Goal: Information Seeking & Learning: Learn about a topic

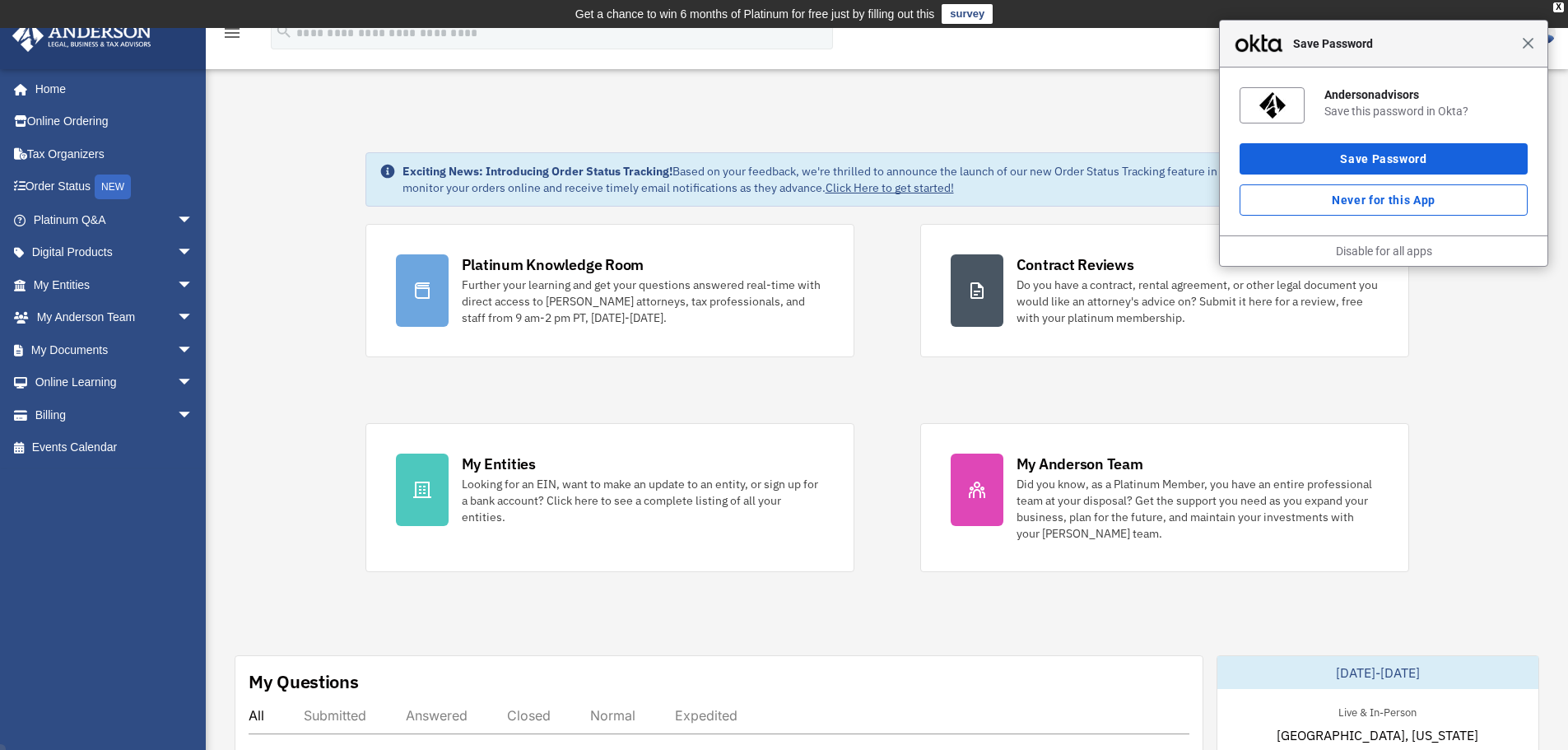
click at [1531, 49] on span "Close" at bounding box center [1528, 43] width 12 height 12
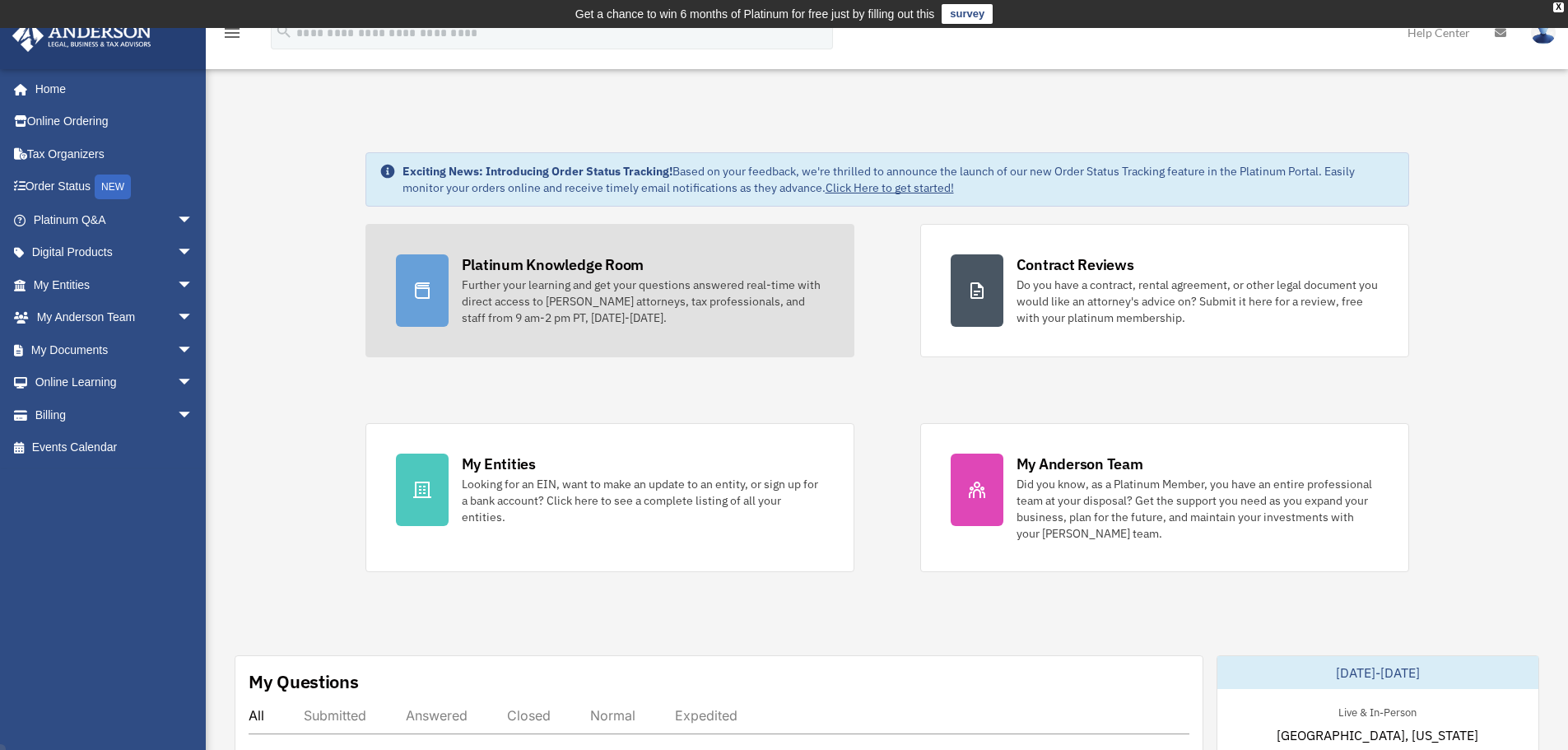
click at [652, 248] on link "Platinum Knowledge Room Further your learning and get your questions answered r…" at bounding box center [610, 290] width 489 height 133
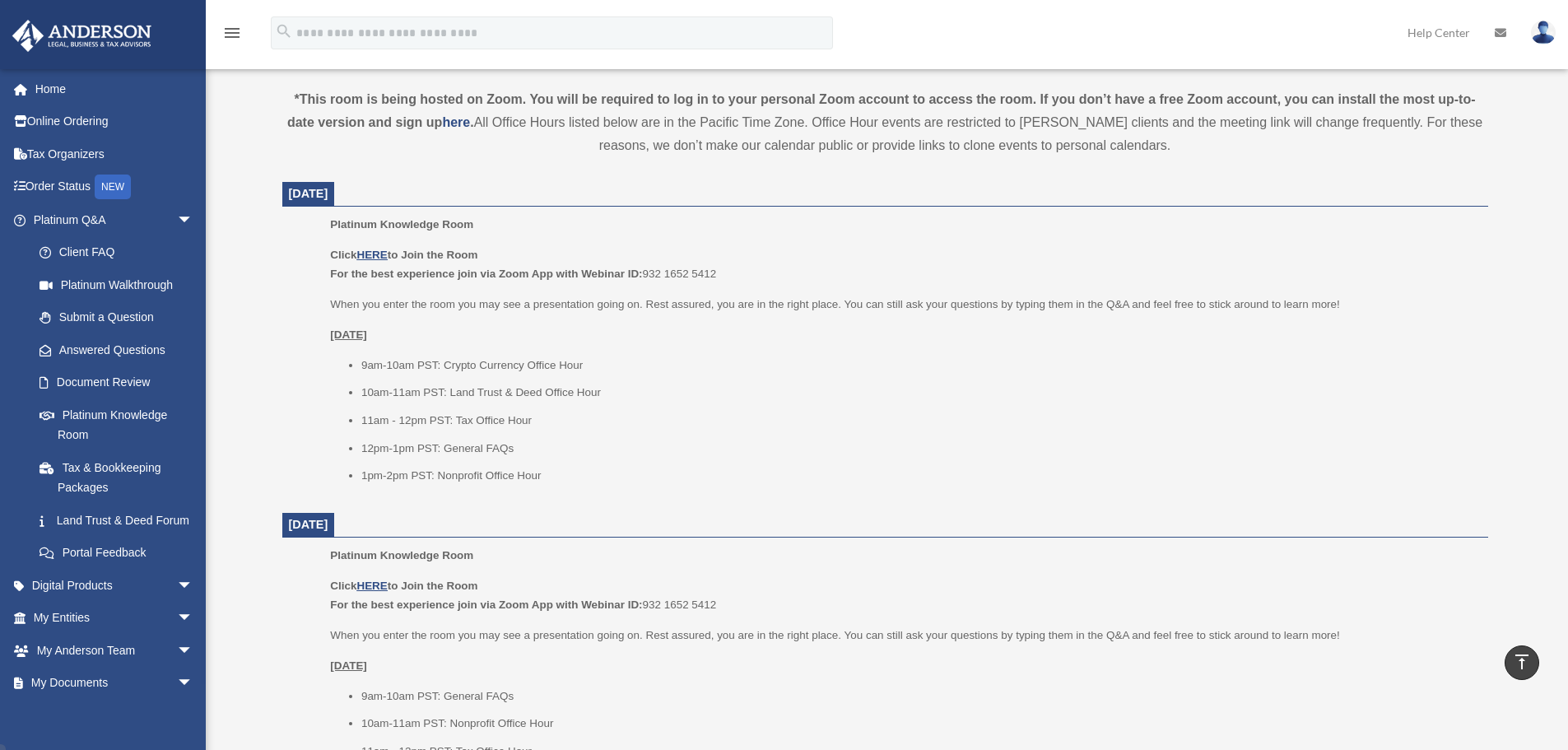
scroll to position [604, 0]
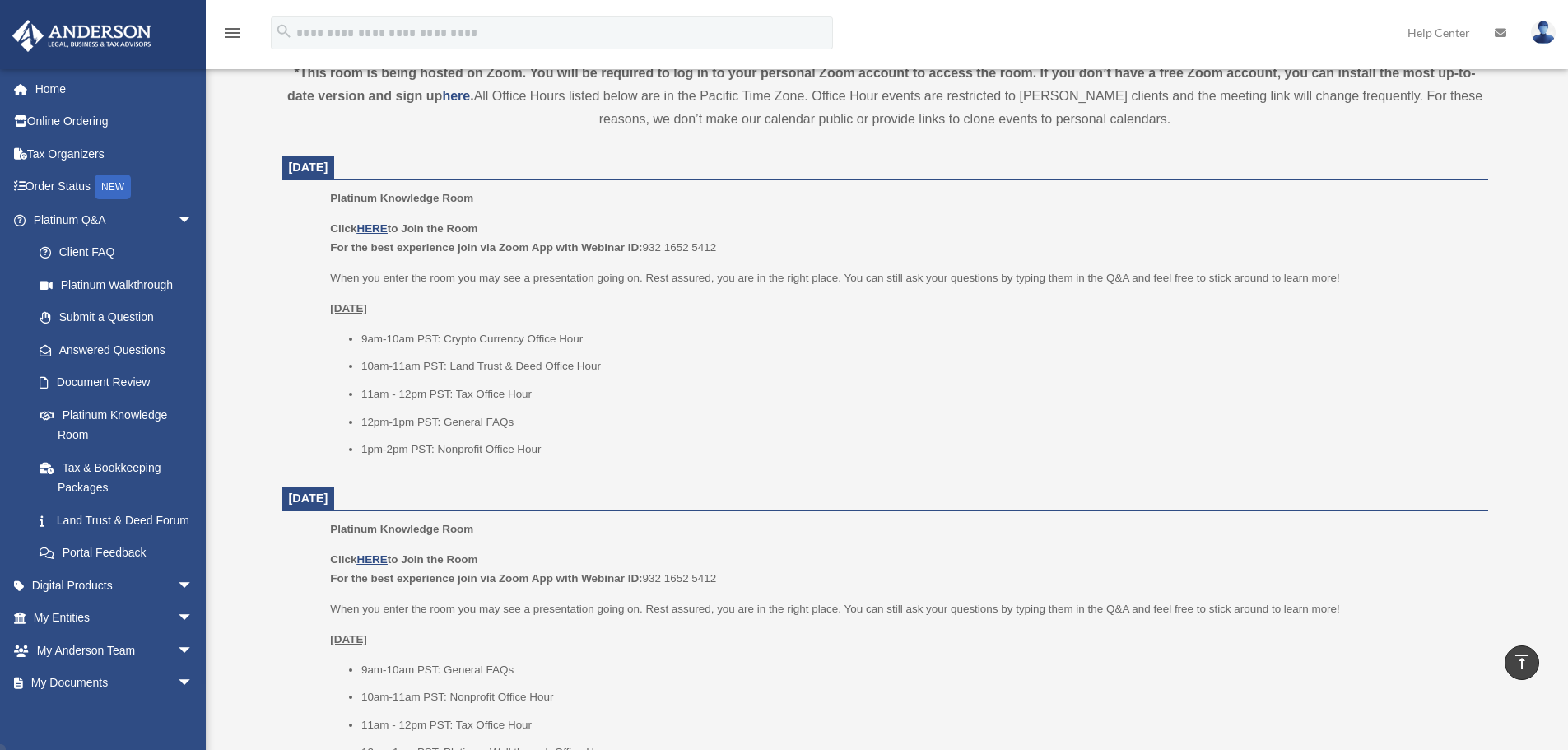
click at [676, 349] on ul "9am-10am PST: Crypto Currency Office Hour 10am-11am PST: Land Trust & Deed Offi…" at bounding box center [903, 394] width 1146 height 130
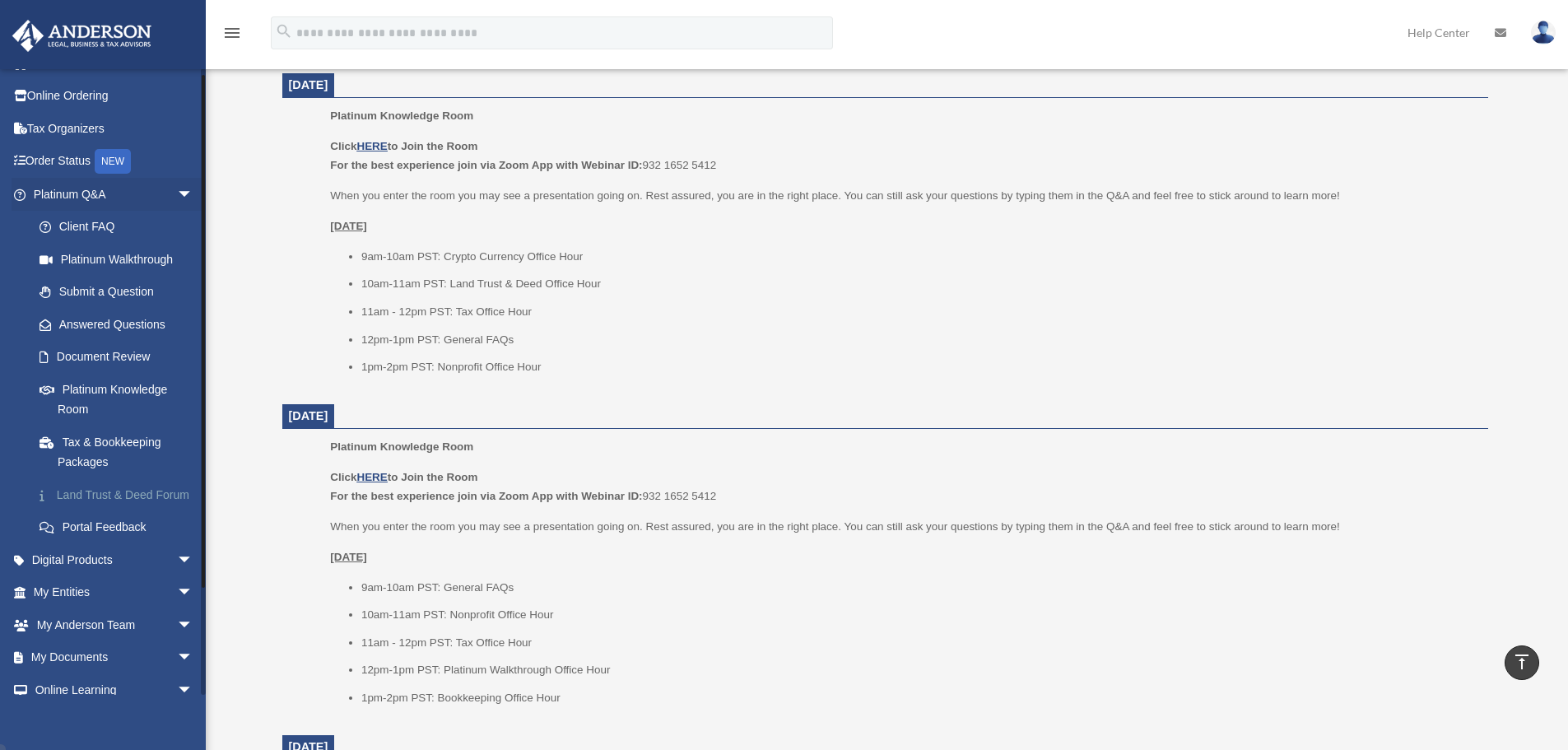
scroll to position [0, 0]
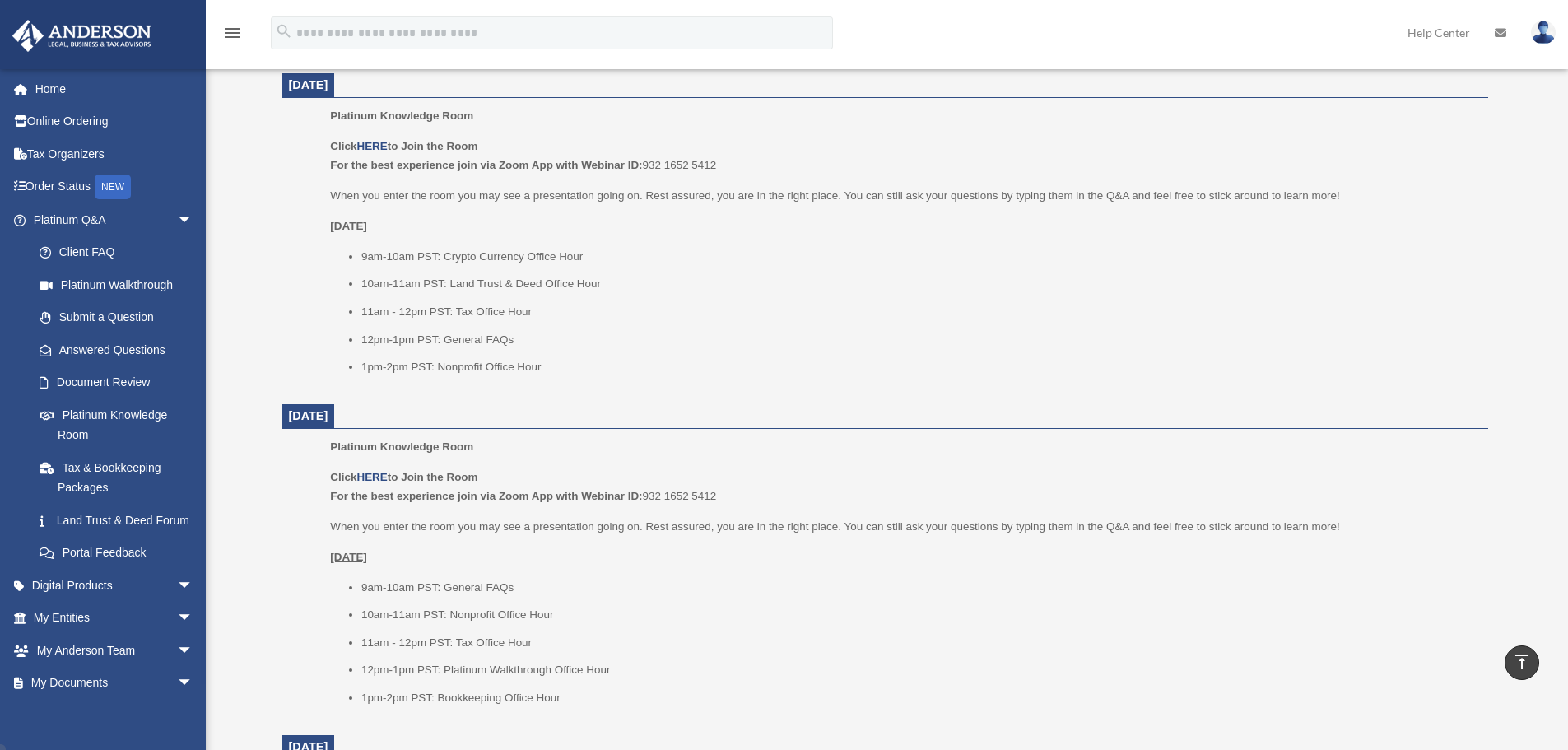
click at [724, 305] on li "11am - 12pm PST: Tax Office Hour" at bounding box center [919, 312] width 1115 height 20
click at [177, 223] on span "arrow_drop_down" at bounding box center [193, 221] width 33 height 34
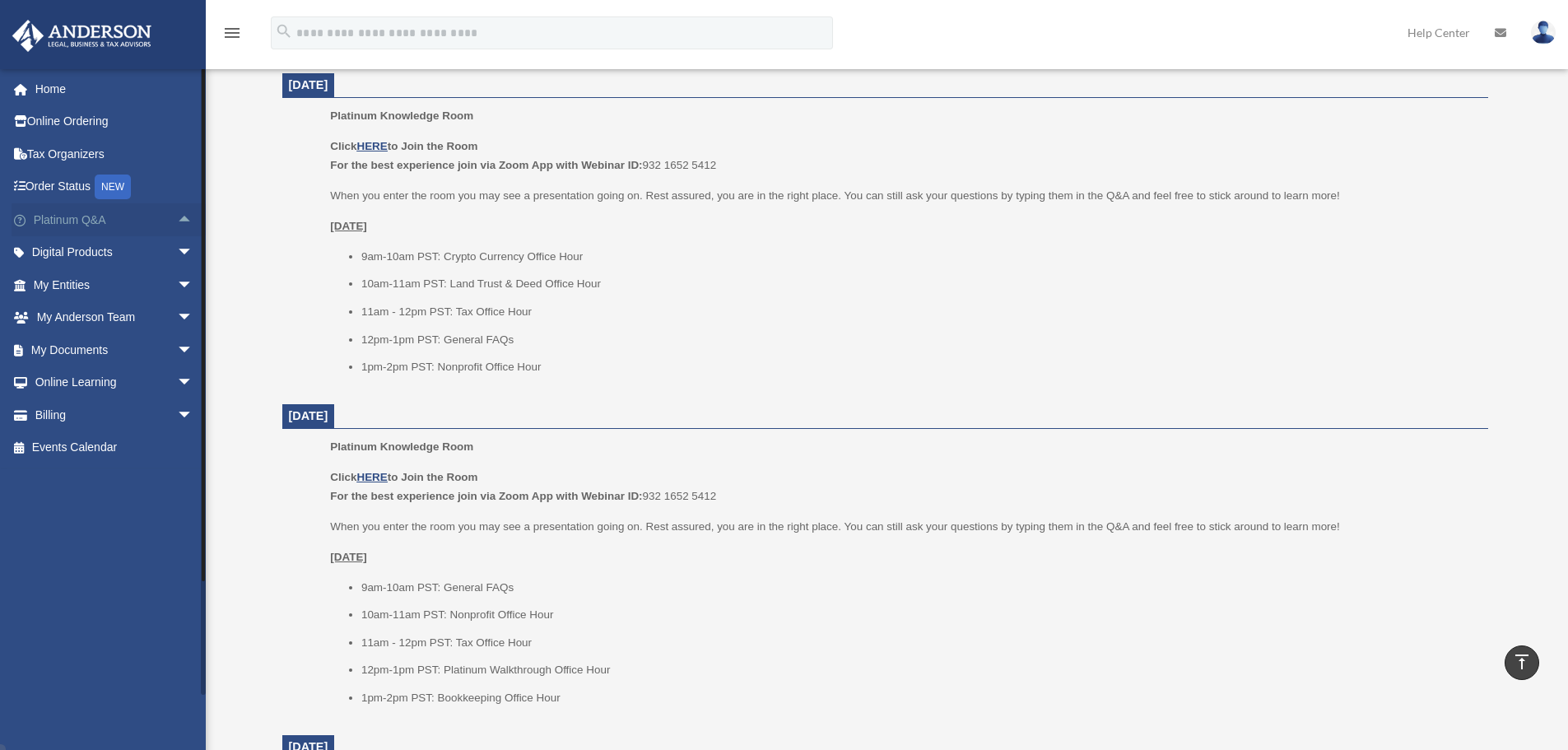
click at [177, 223] on span "arrow_drop_up" at bounding box center [193, 221] width 33 height 34
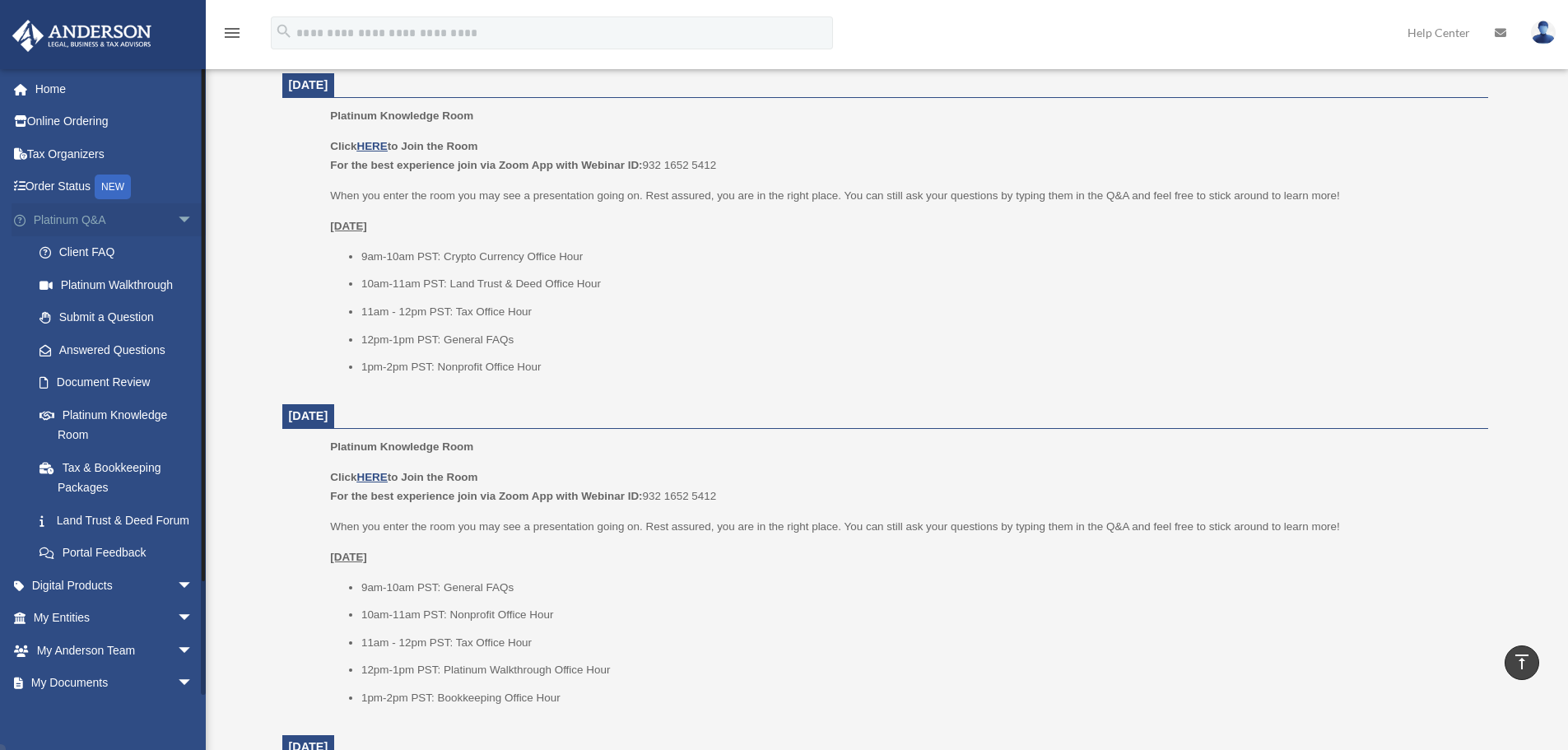
click at [177, 223] on span "arrow_drop_down" at bounding box center [193, 221] width 33 height 34
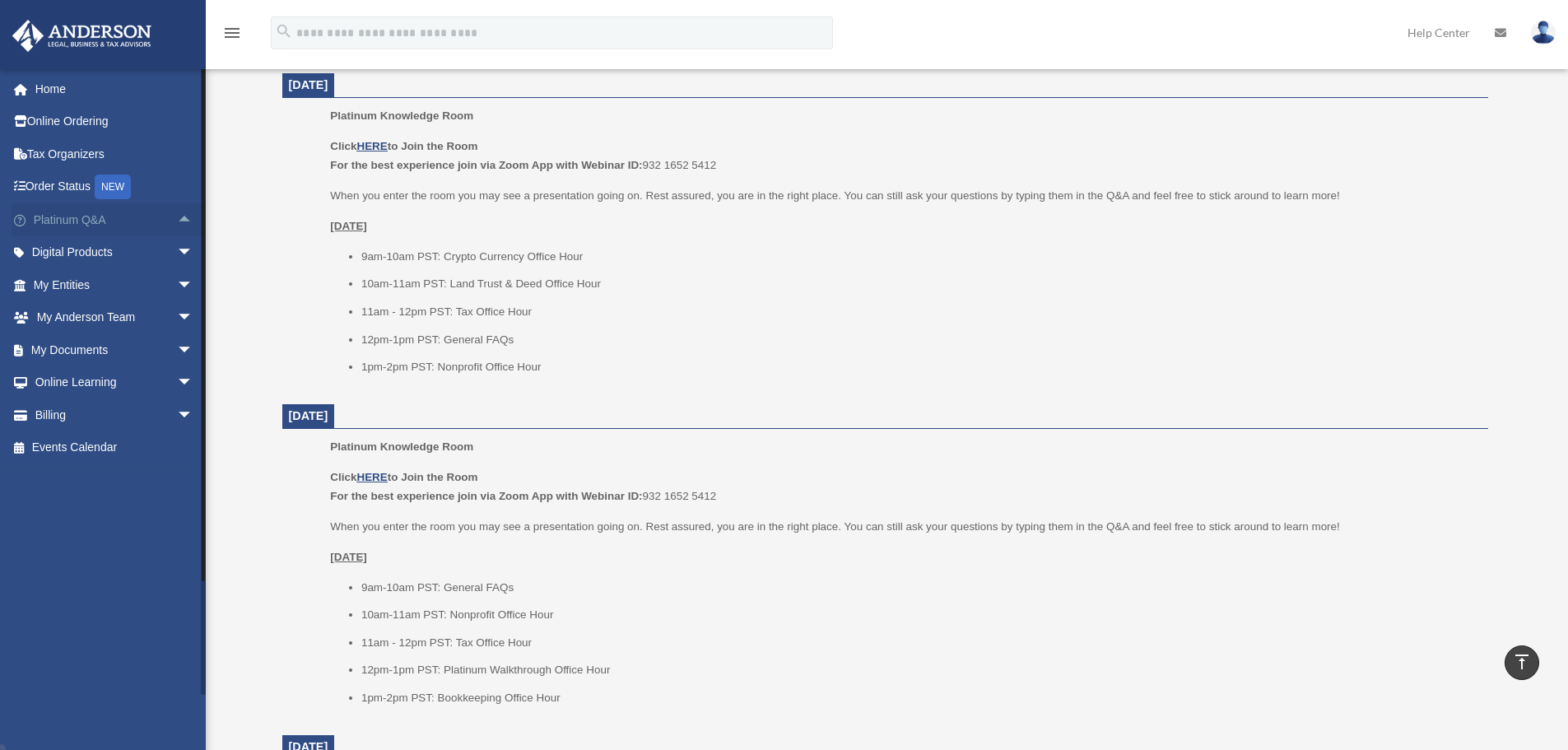
click at [177, 223] on span "arrow_drop_up" at bounding box center [193, 221] width 33 height 34
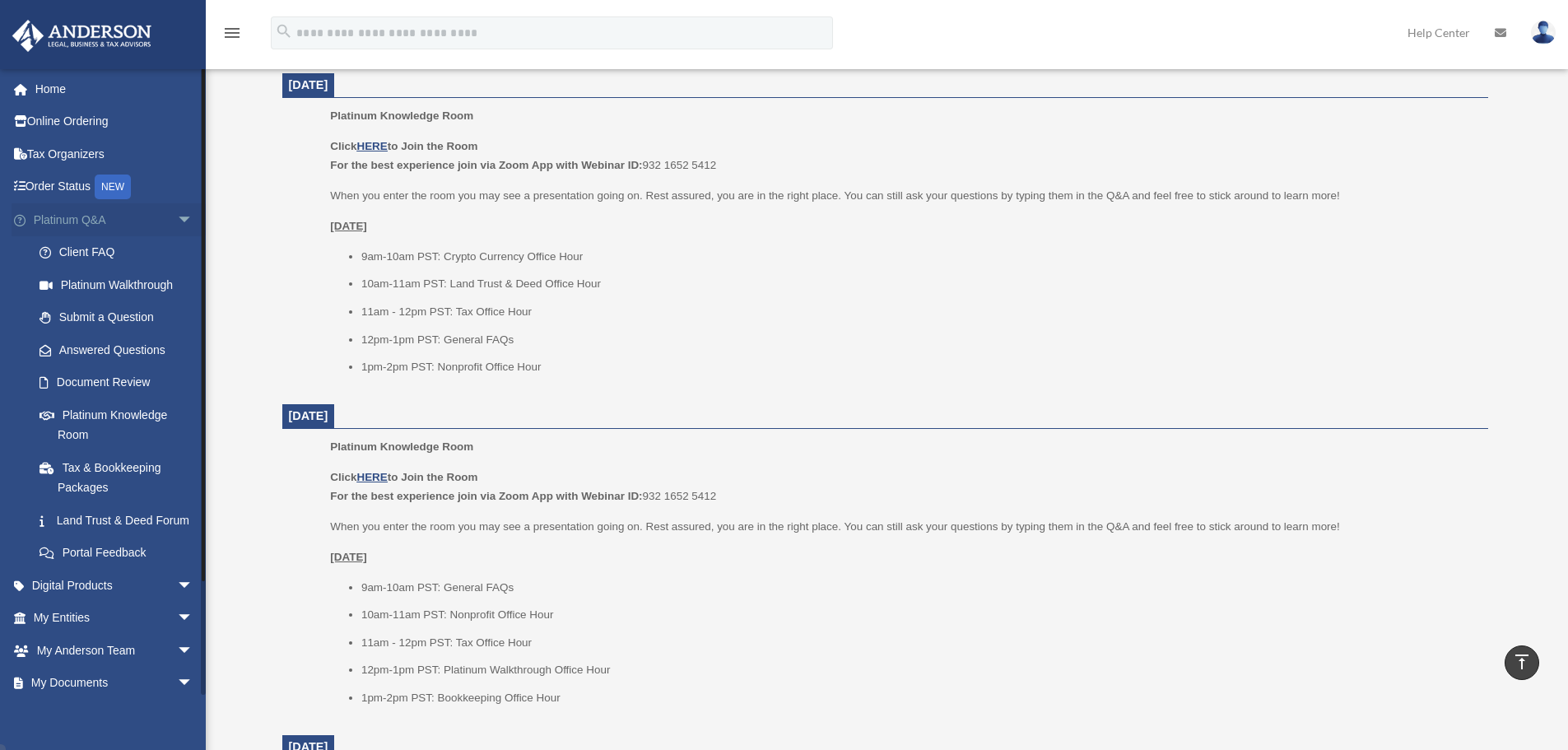
click at [177, 223] on span "arrow_drop_down" at bounding box center [193, 221] width 33 height 34
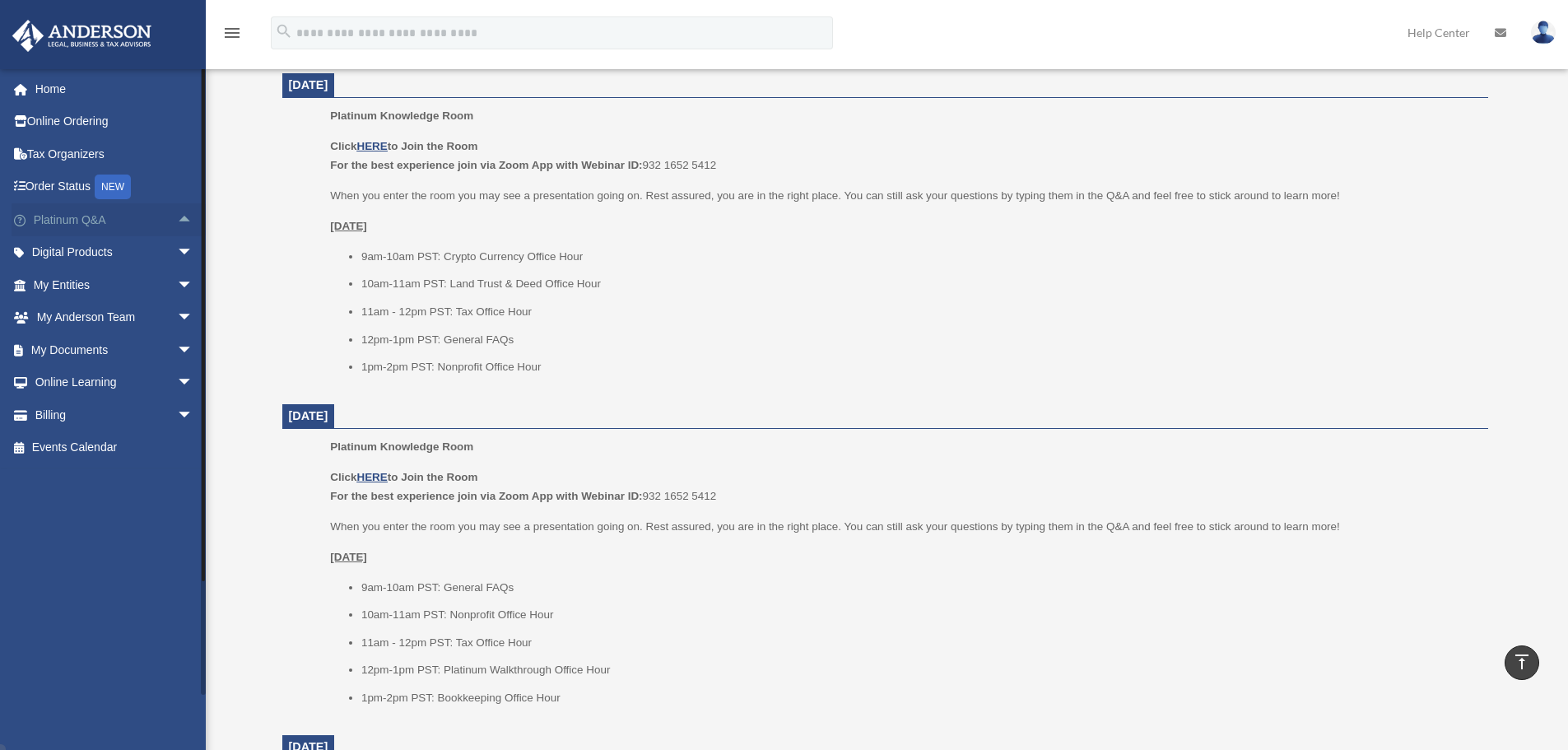
click at [177, 215] on span "arrow_drop_up" at bounding box center [193, 221] width 33 height 34
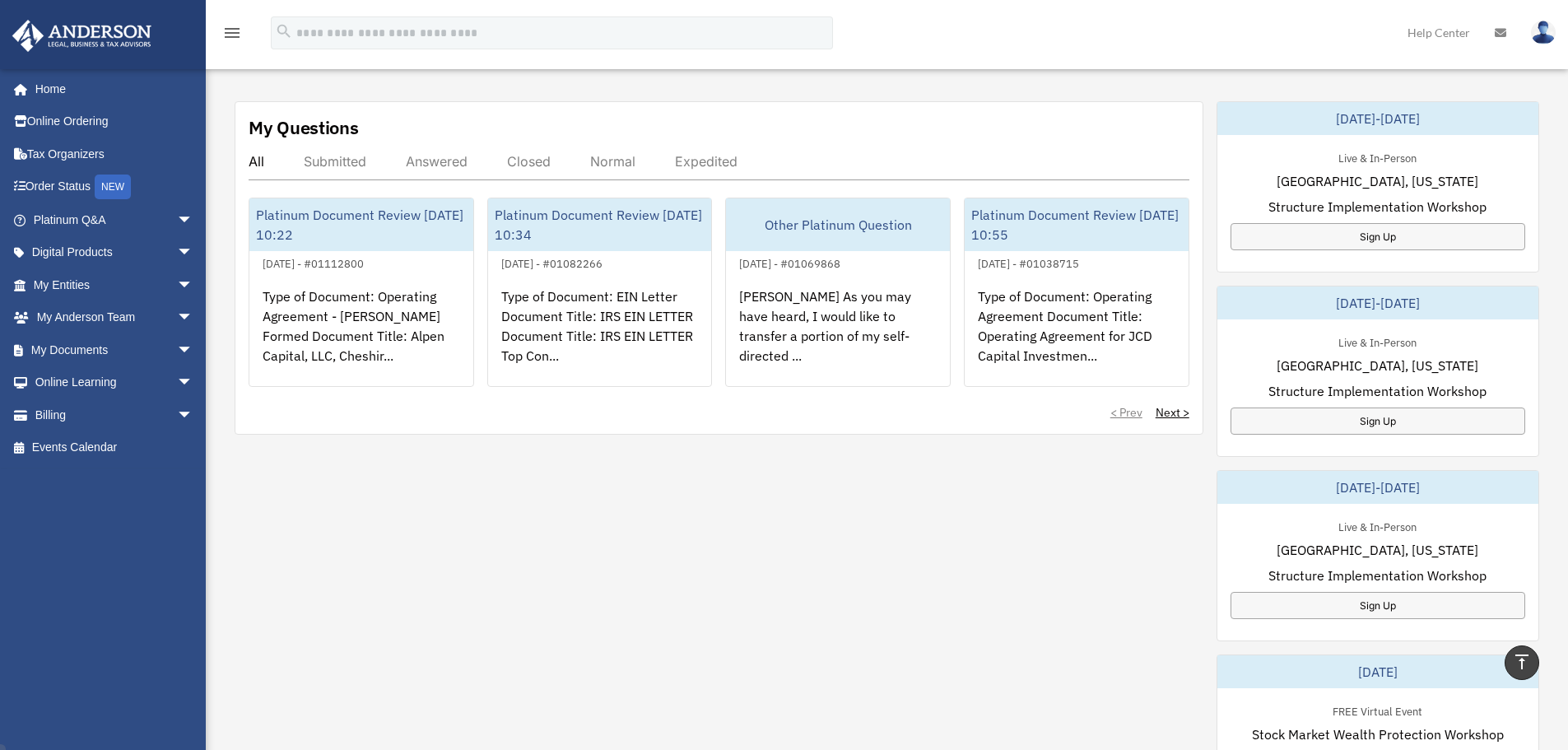
scroll to position [576, 0]
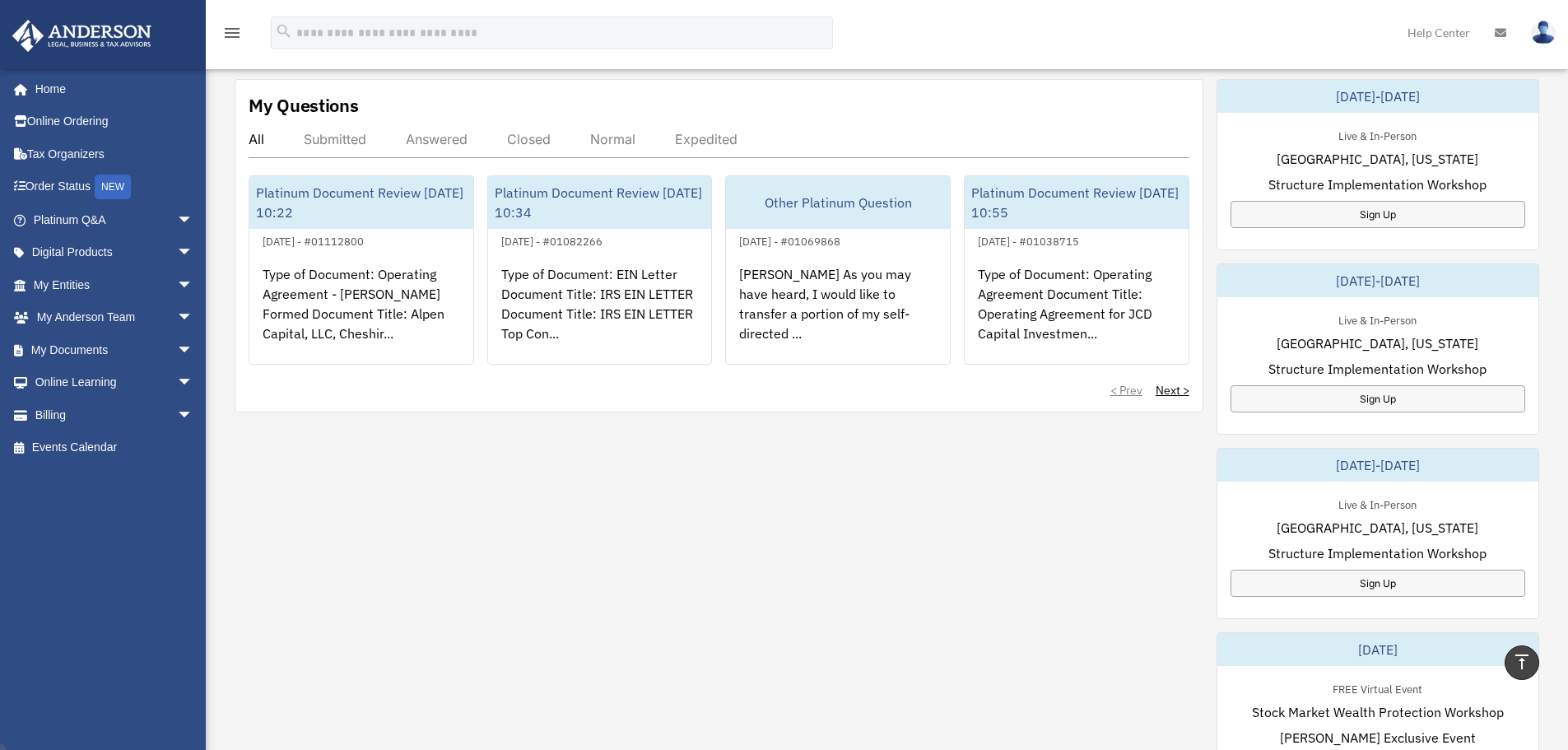
click at [458, 542] on div "My Questions All Submitted Answered Closed Normal Expedited Platinum Document R…" at bounding box center [887, 534] width 1305 height 910
click at [1025, 621] on div "My Questions All Submitted Answered Closed Normal Expedited Platinum Document R…" at bounding box center [887, 534] width 1305 height 910
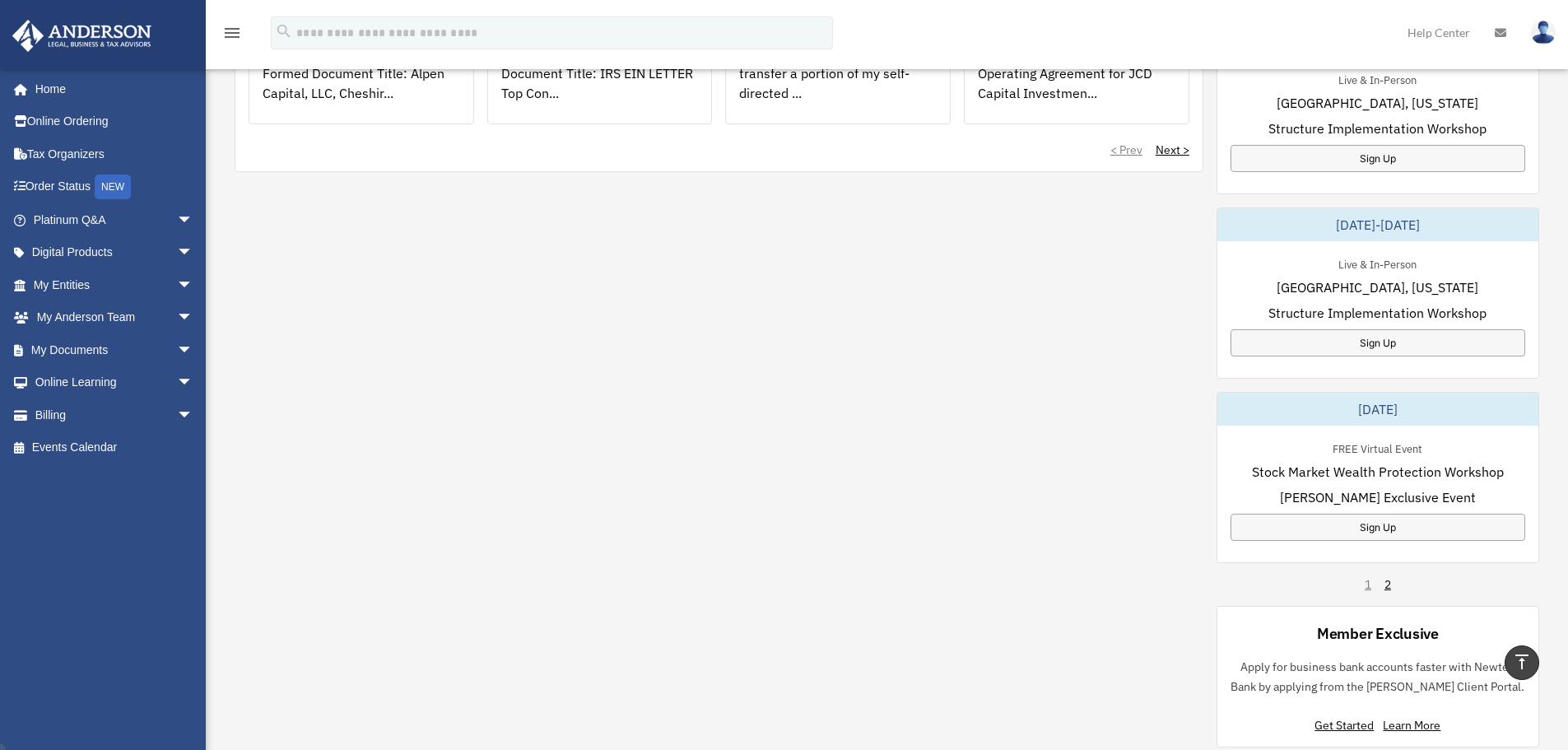
scroll to position [1153, 0]
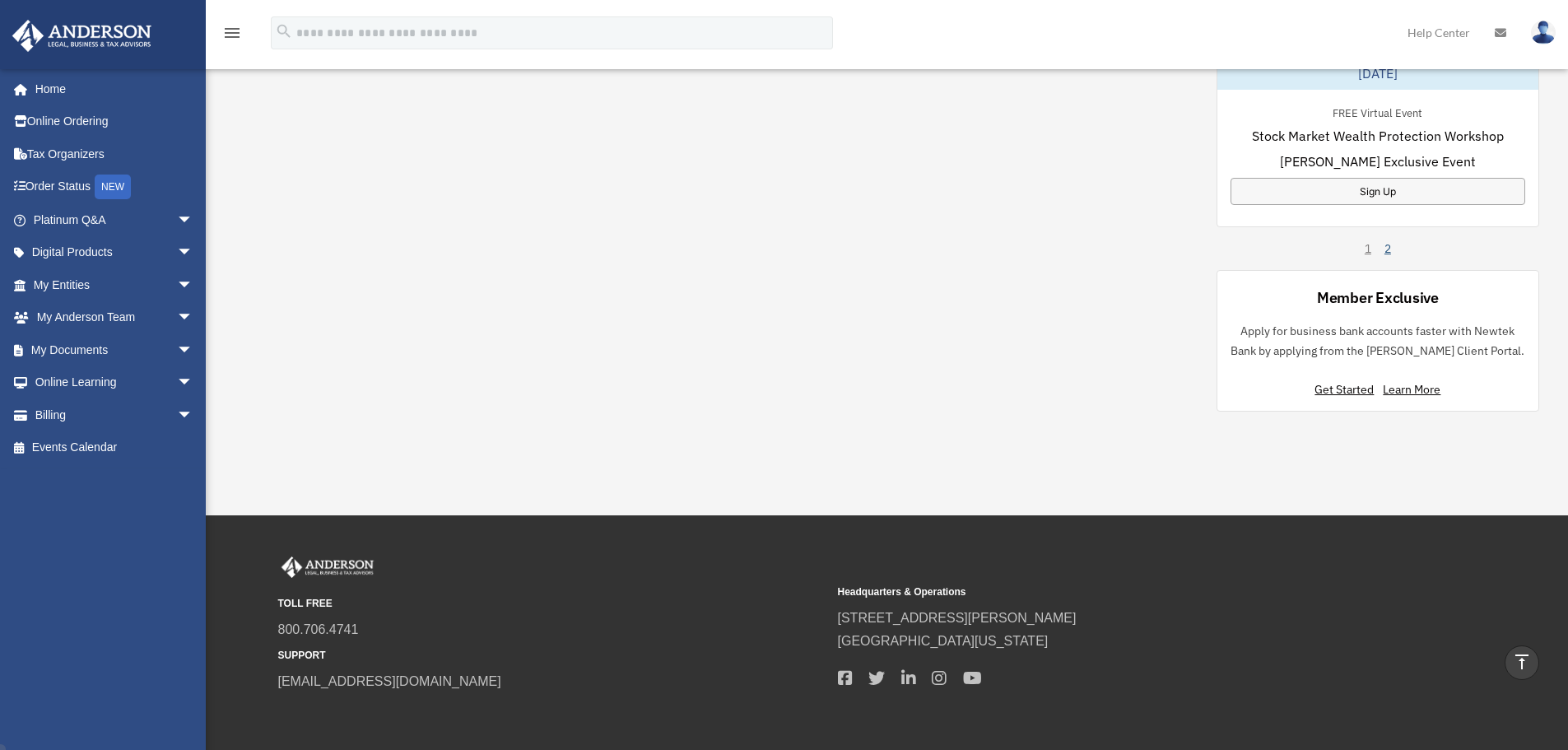
click at [1385, 247] on link "2" at bounding box center [1387, 248] width 7 height 17
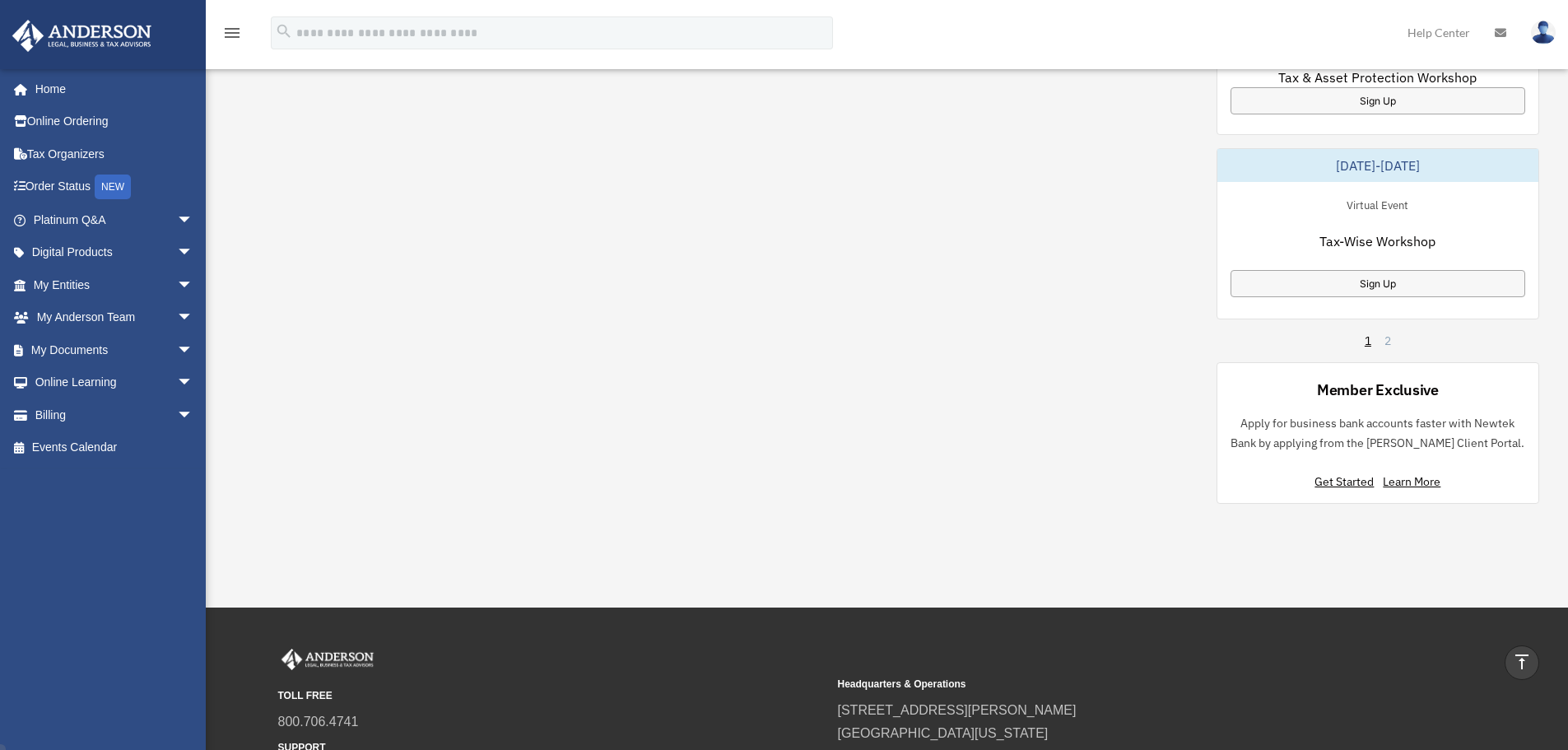
scroll to position [906, 0]
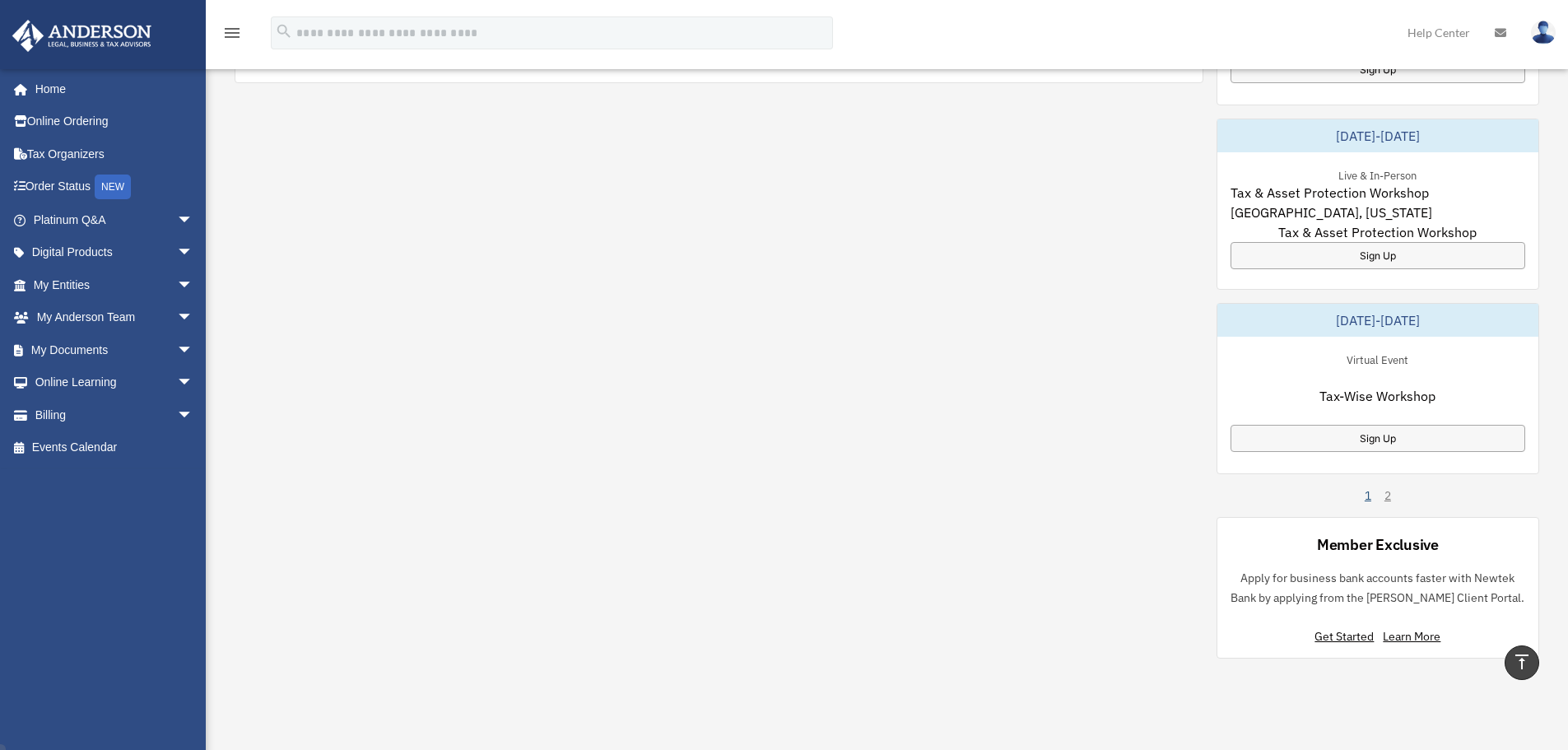
click at [1364, 497] on link "1" at bounding box center [1367, 496] width 7 height 17
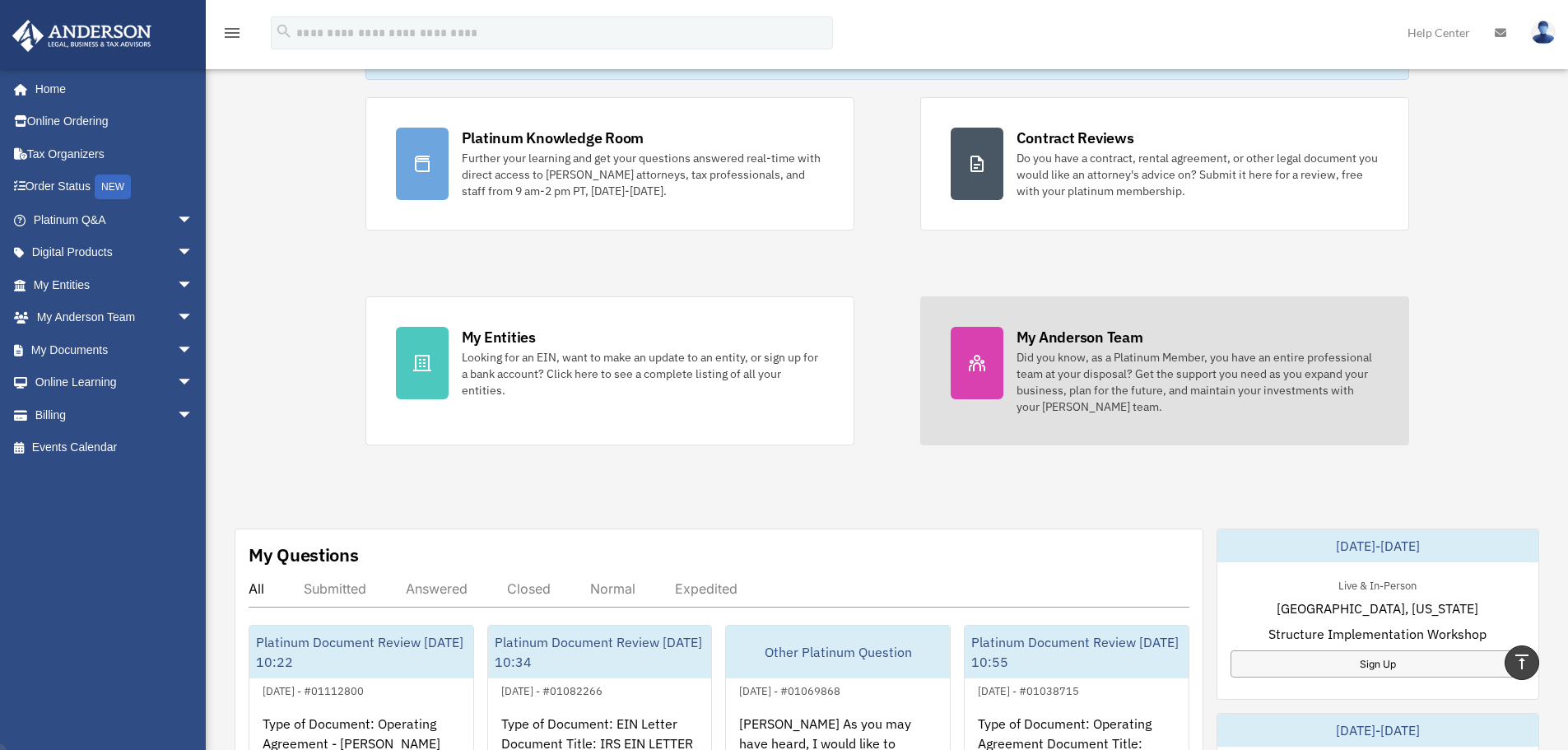
scroll to position [0, 0]
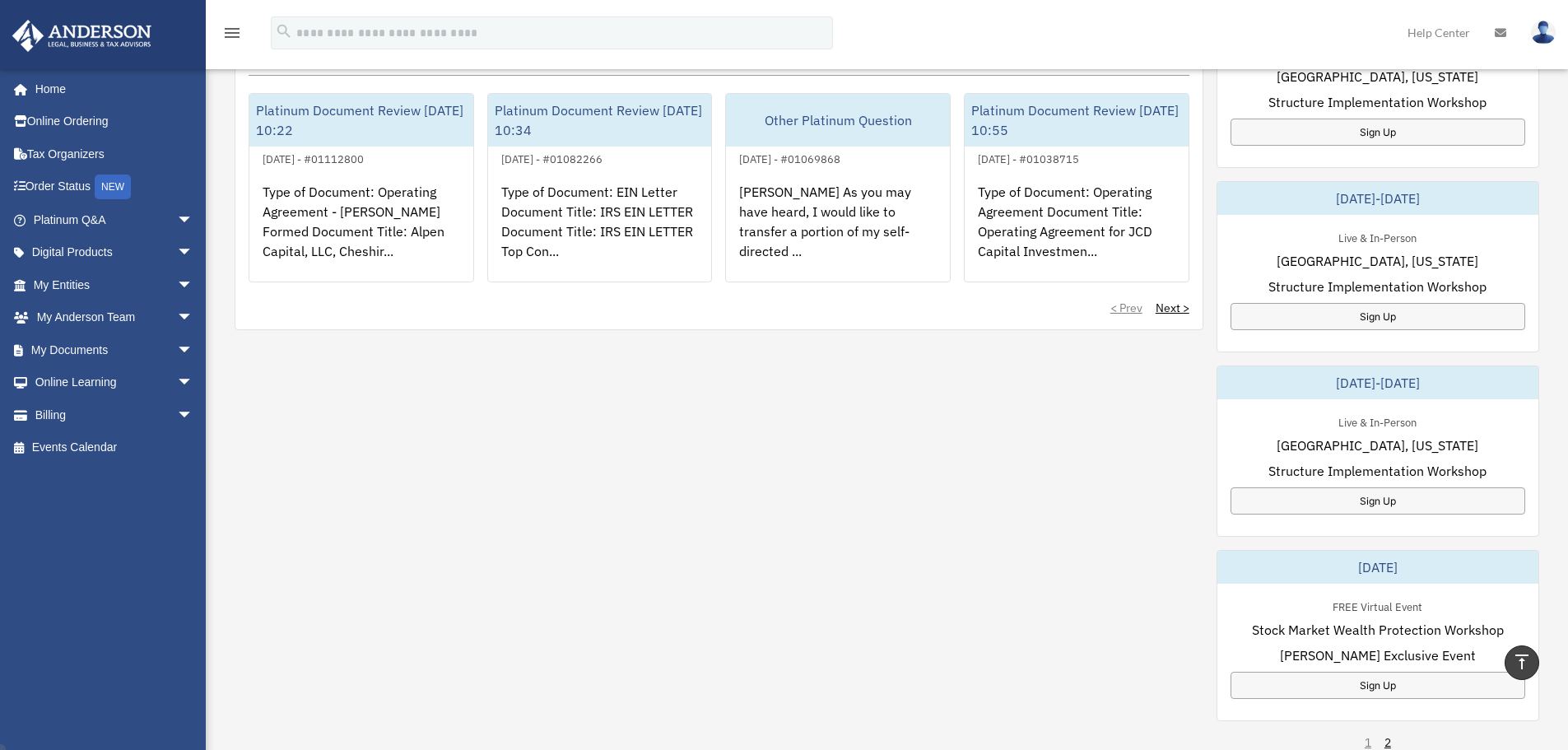
click at [1008, 600] on div "My Questions All Submitted Answered Closed Normal Expedited Platinum Document R…" at bounding box center [887, 452] width 1305 height 910
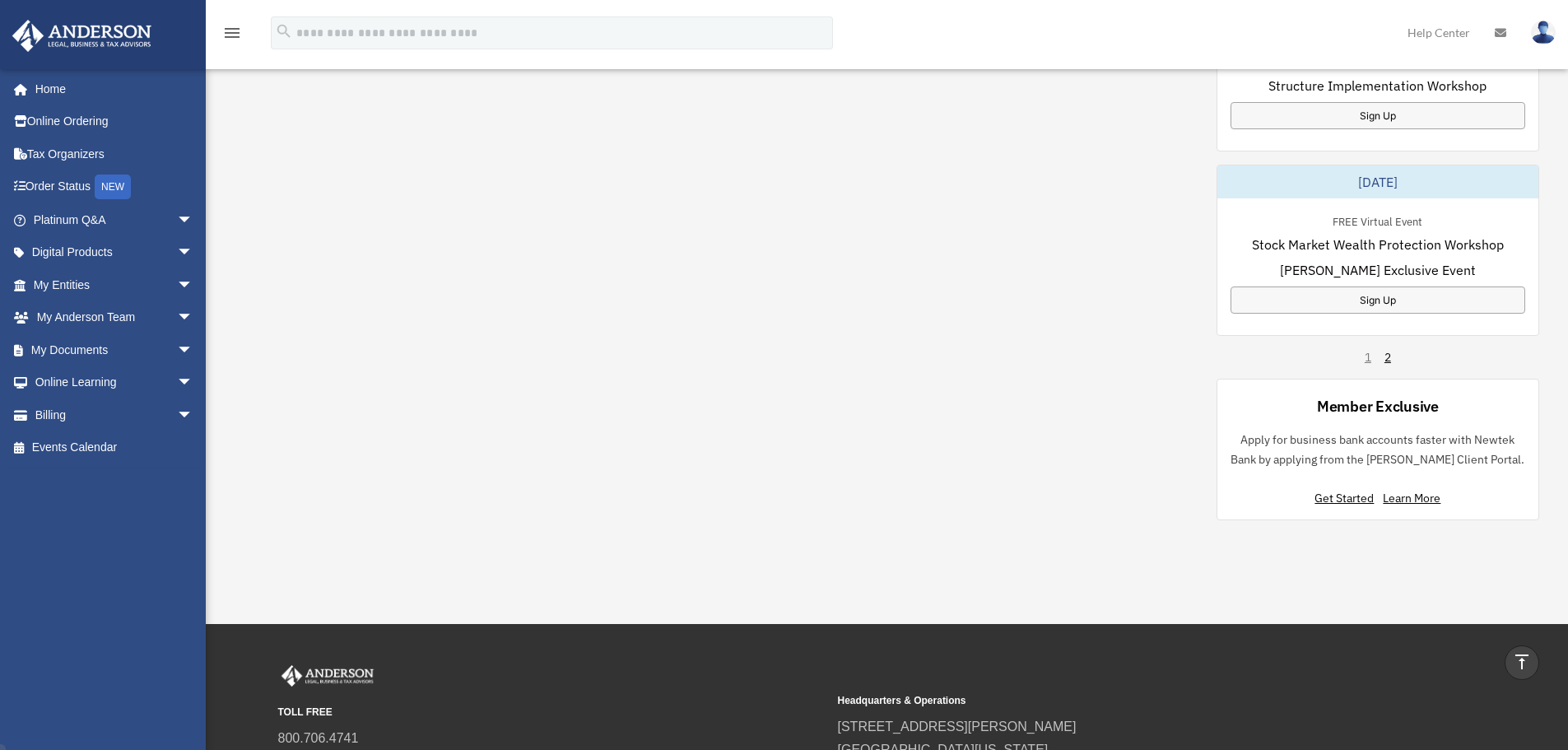
scroll to position [1071, 0]
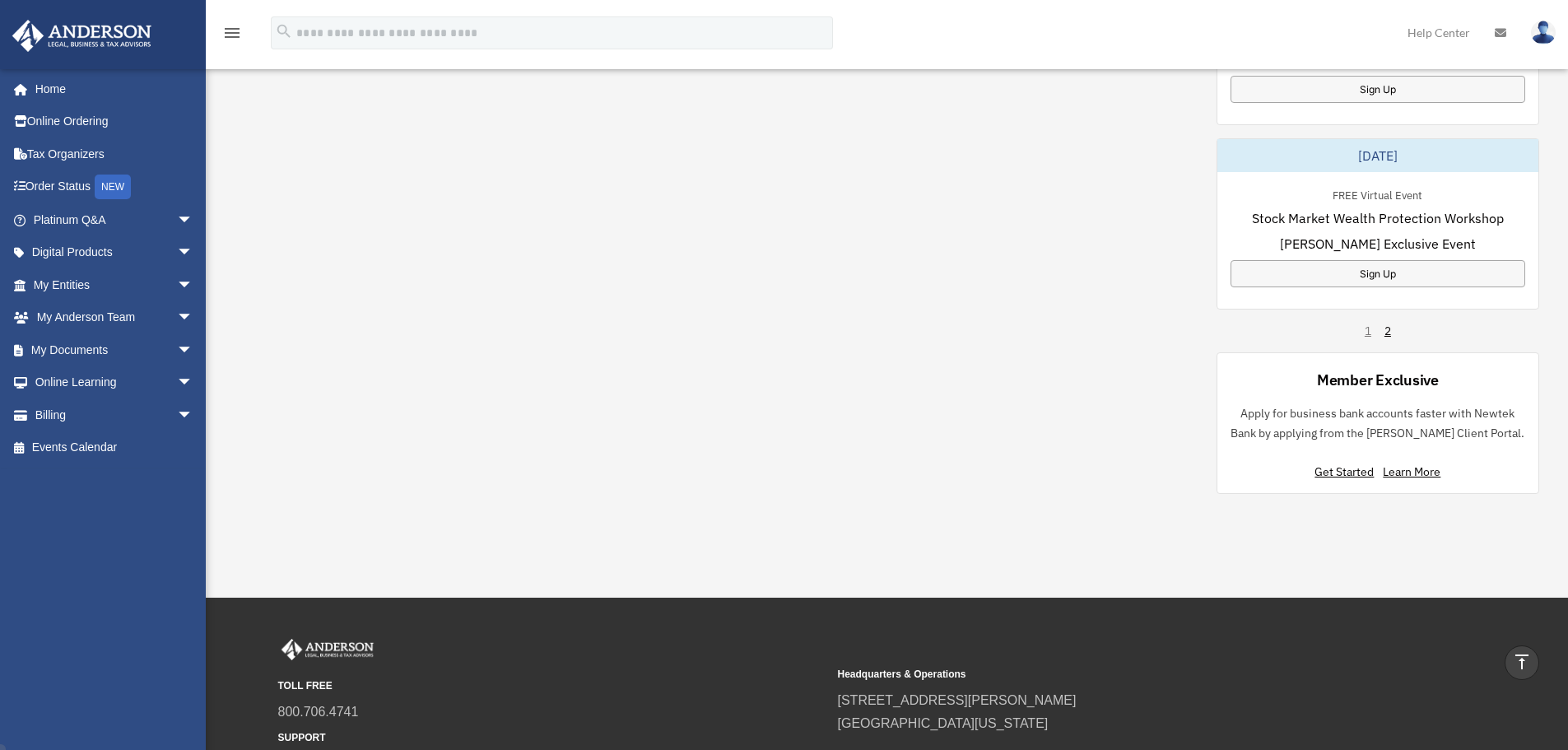
click at [1369, 337] on div "1 2" at bounding box center [1377, 331] width 27 height 17
click at [1387, 334] on link "2" at bounding box center [1387, 331] width 7 height 17
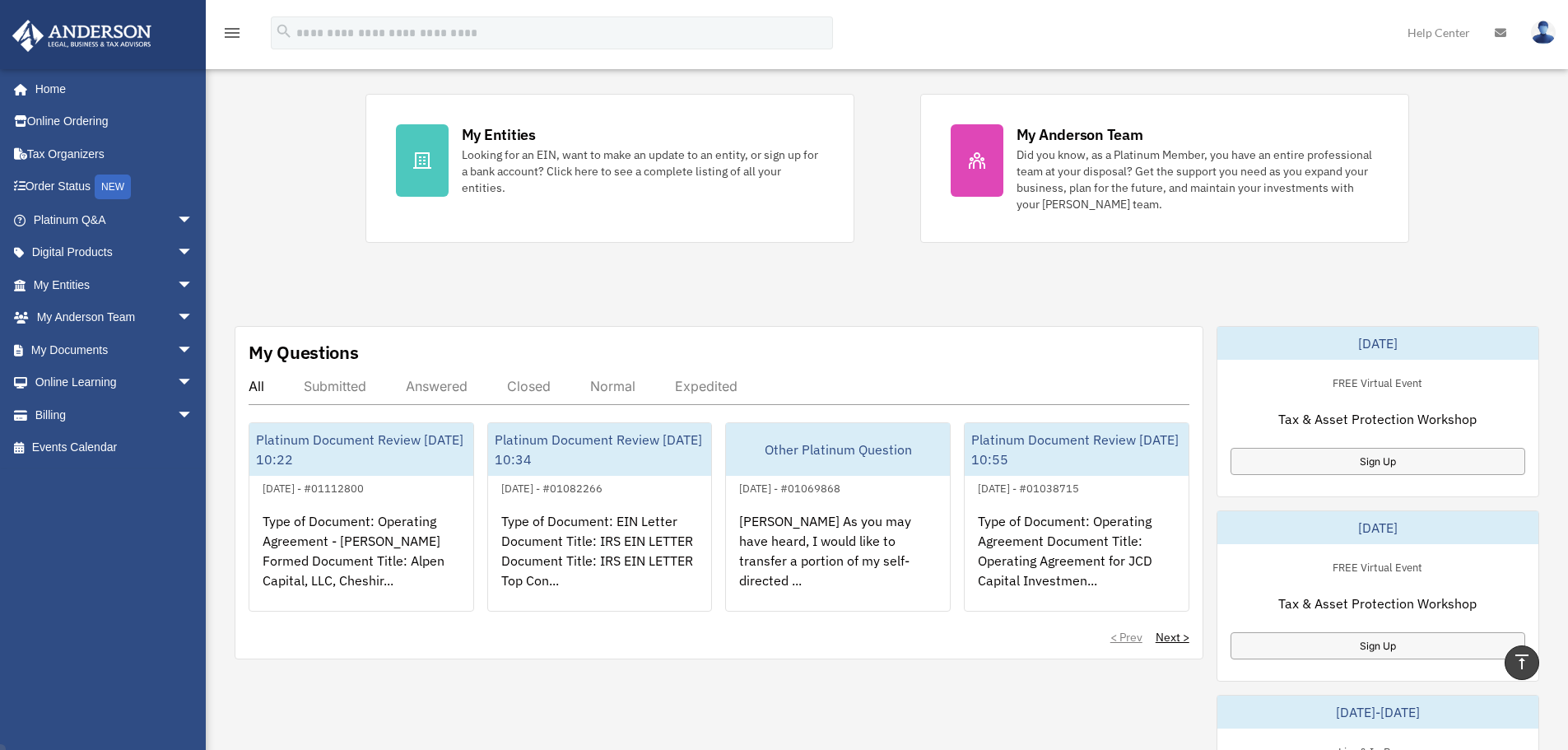
scroll to position [741, 0]
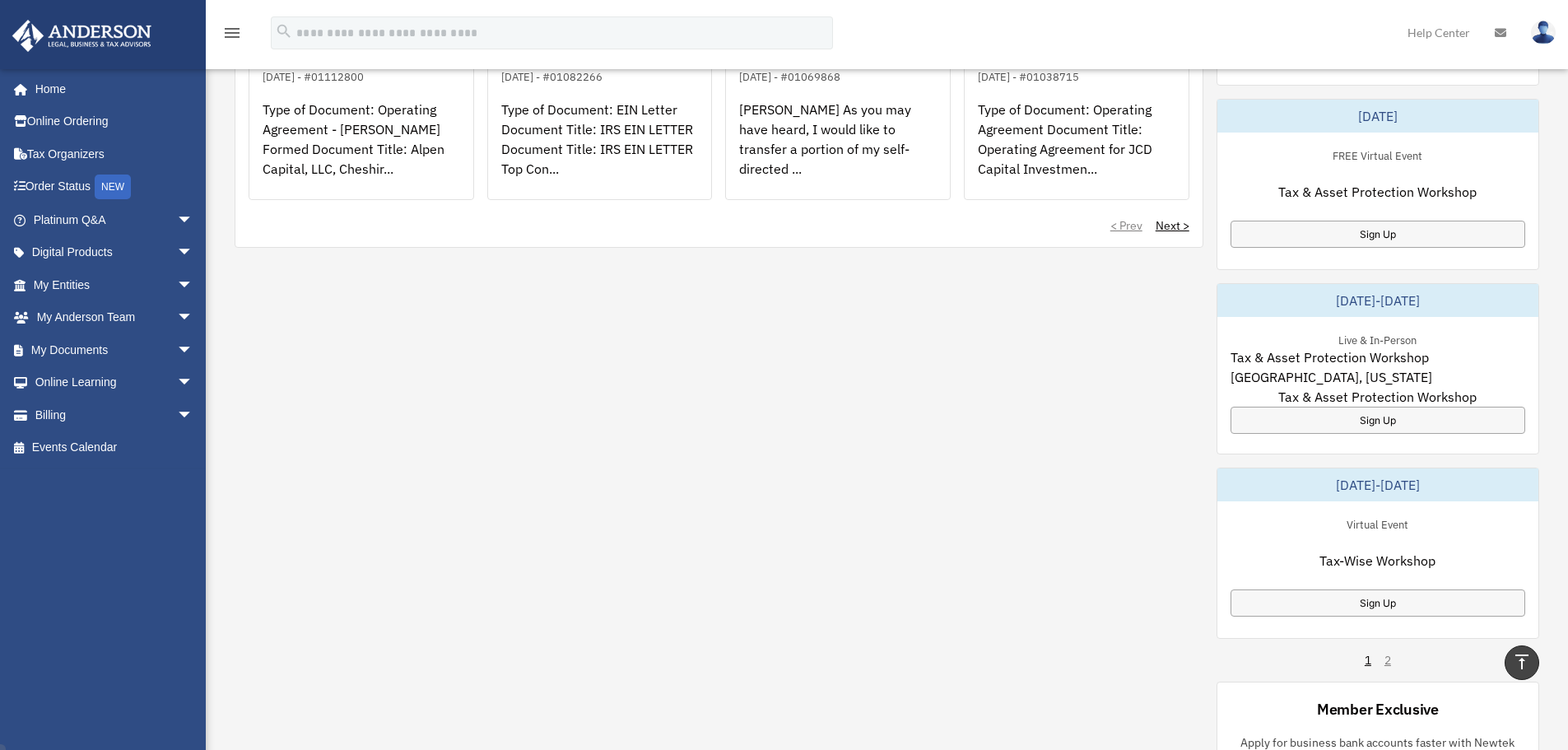
click at [1121, 471] on div "My Questions All Submitted Answered Closed Normal Expedited Platinum Document R…" at bounding box center [887, 370] width 1305 height 910
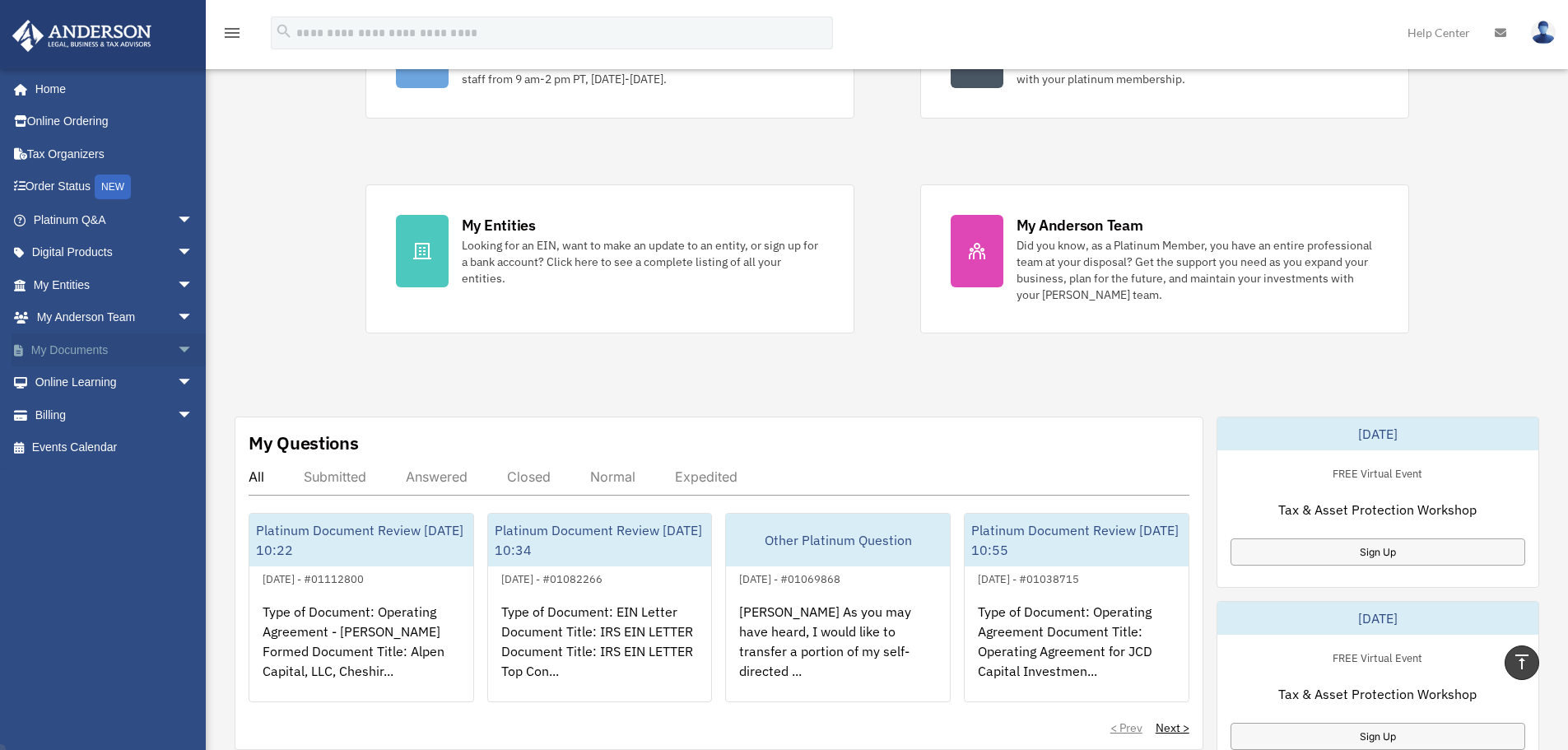
scroll to position [0, 0]
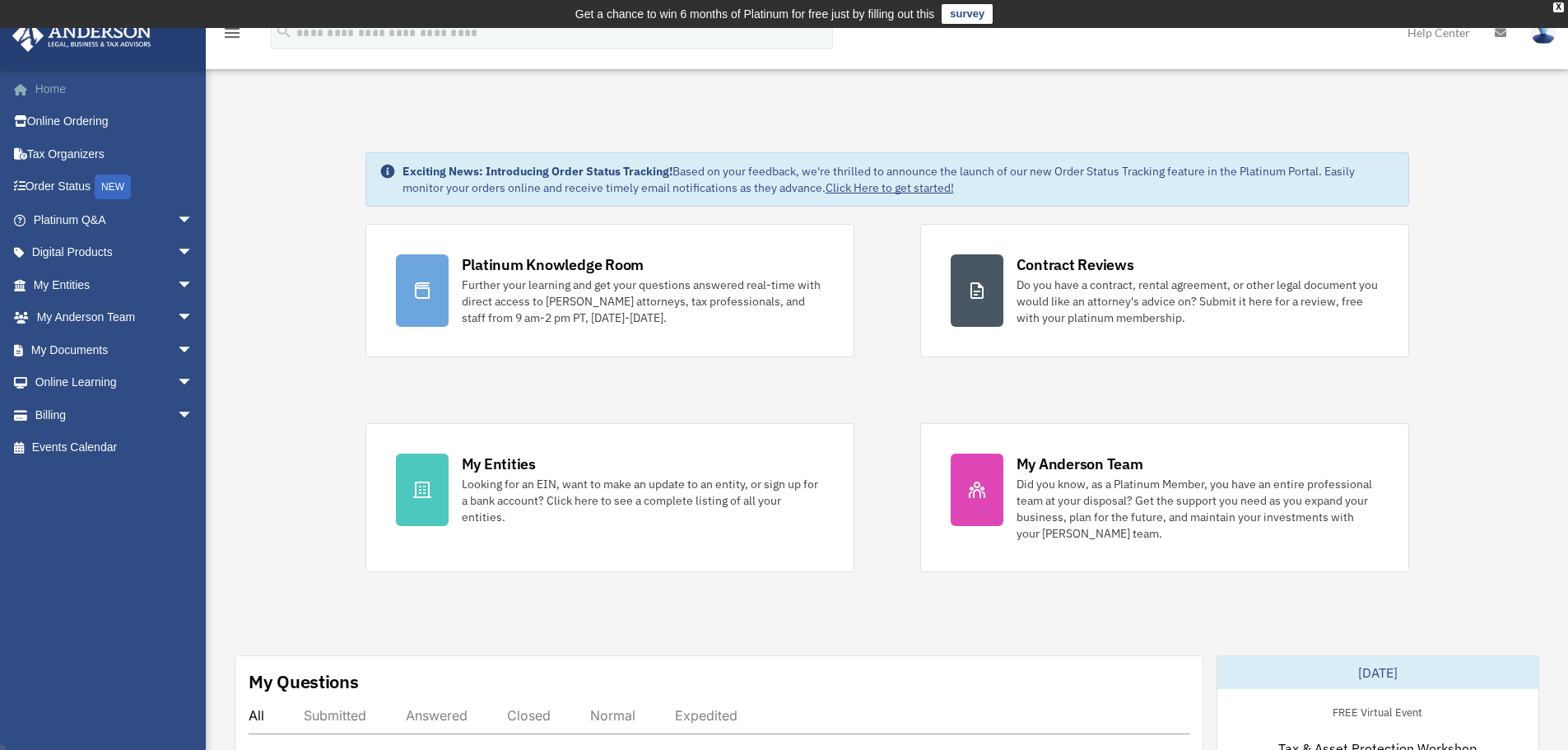
click at [39, 94] on link "Home" at bounding box center [115, 88] width 207 height 33
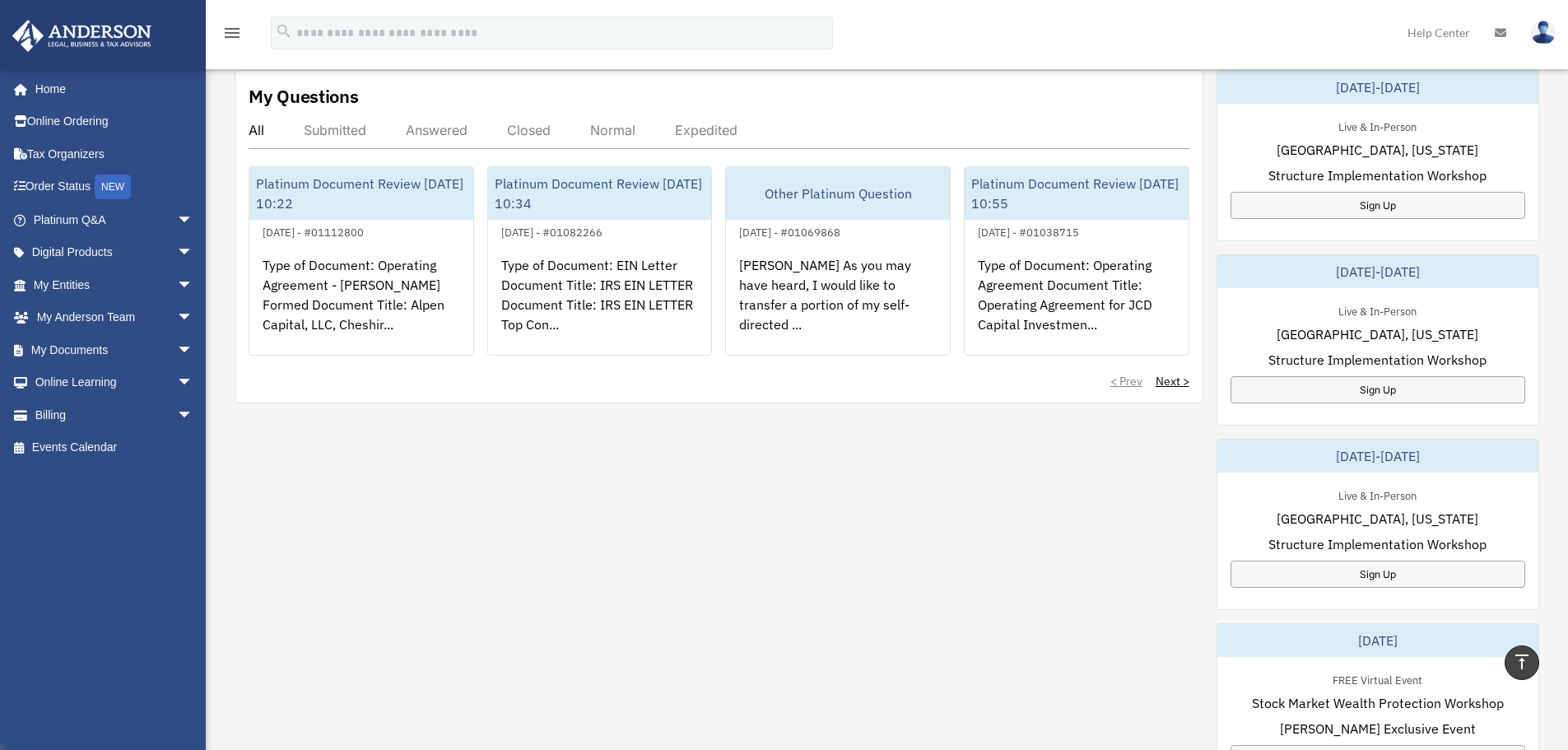
scroll to position [824, 0]
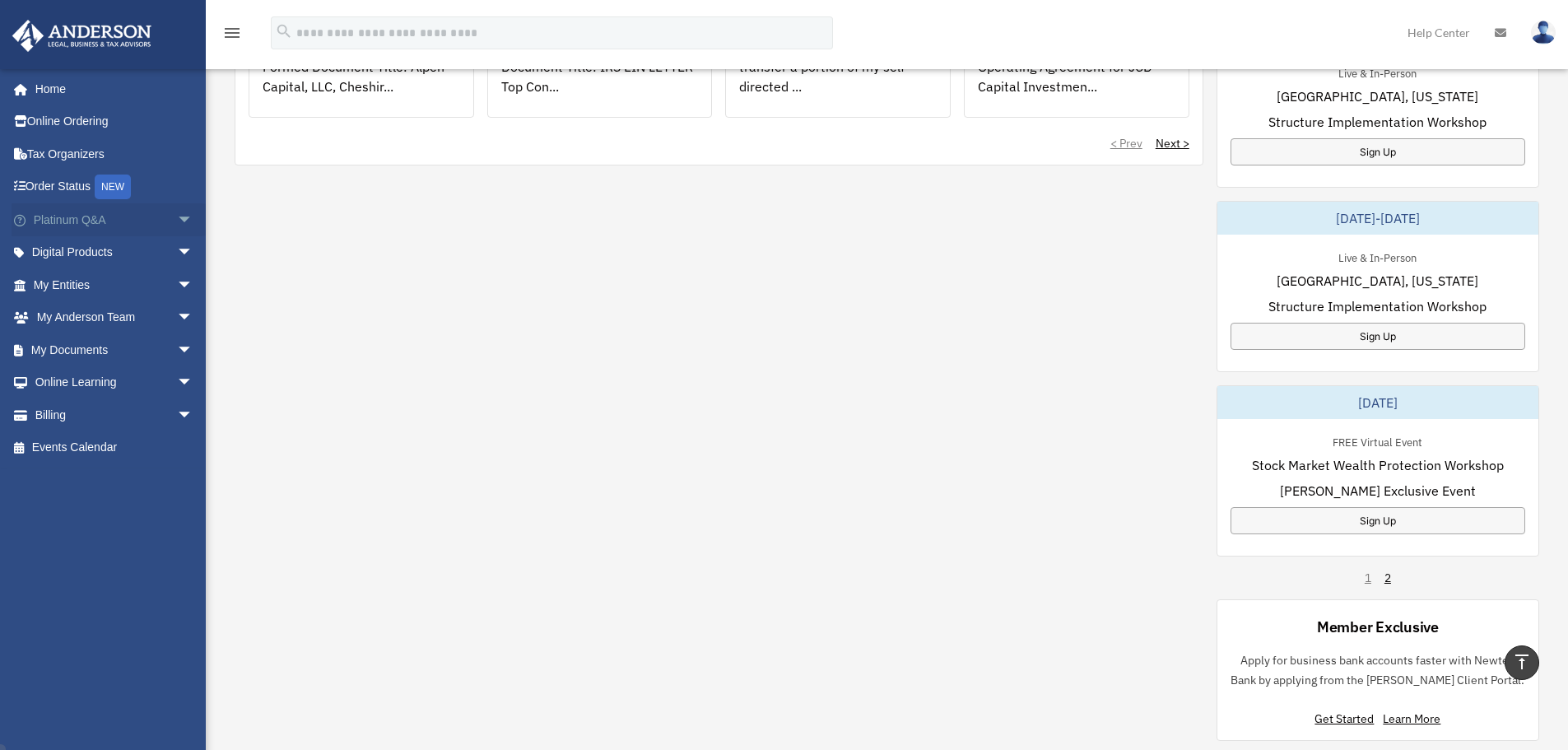
click at [177, 216] on span "arrow_drop_down" at bounding box center [193, 221] width 33 height 34
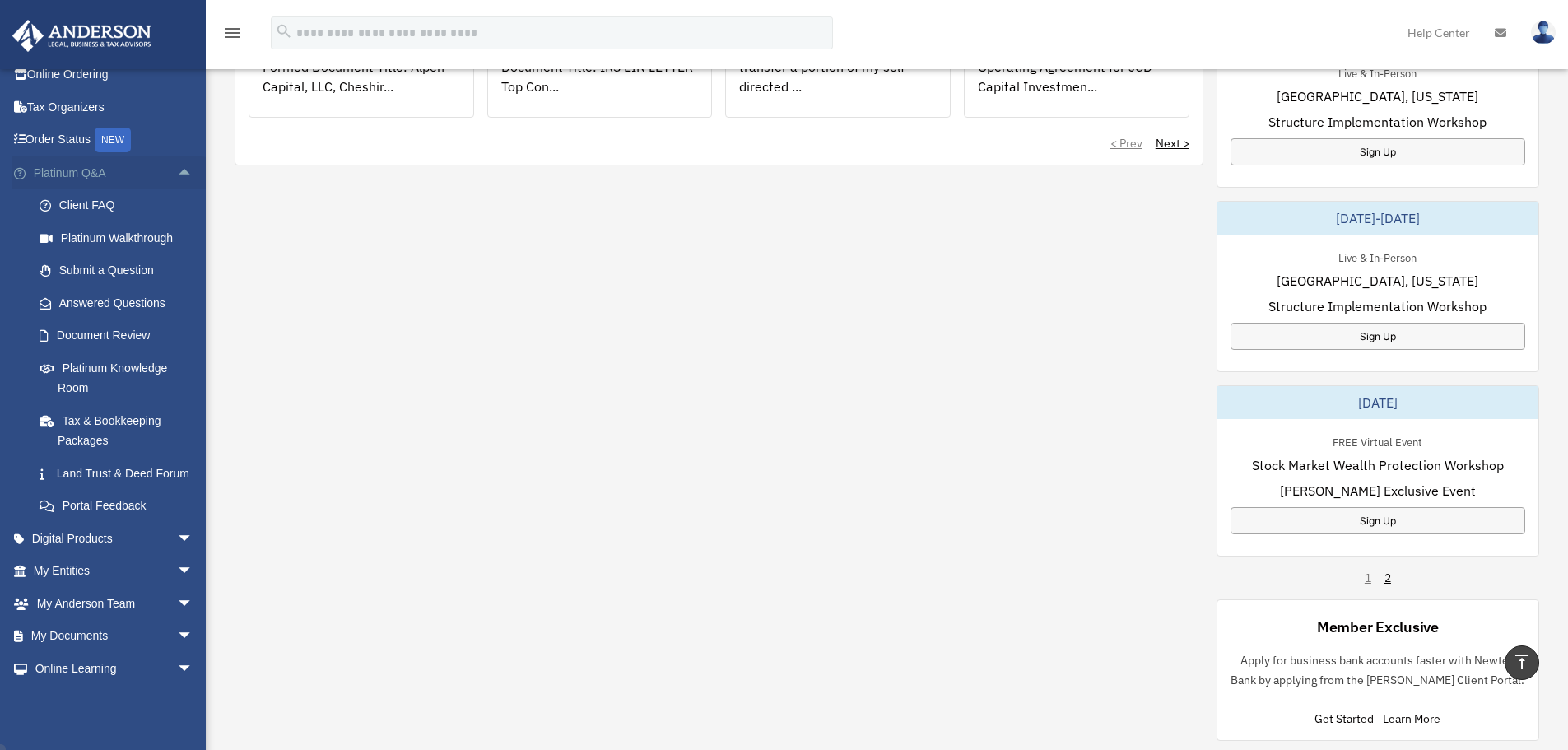
scroll to position [126, 0]
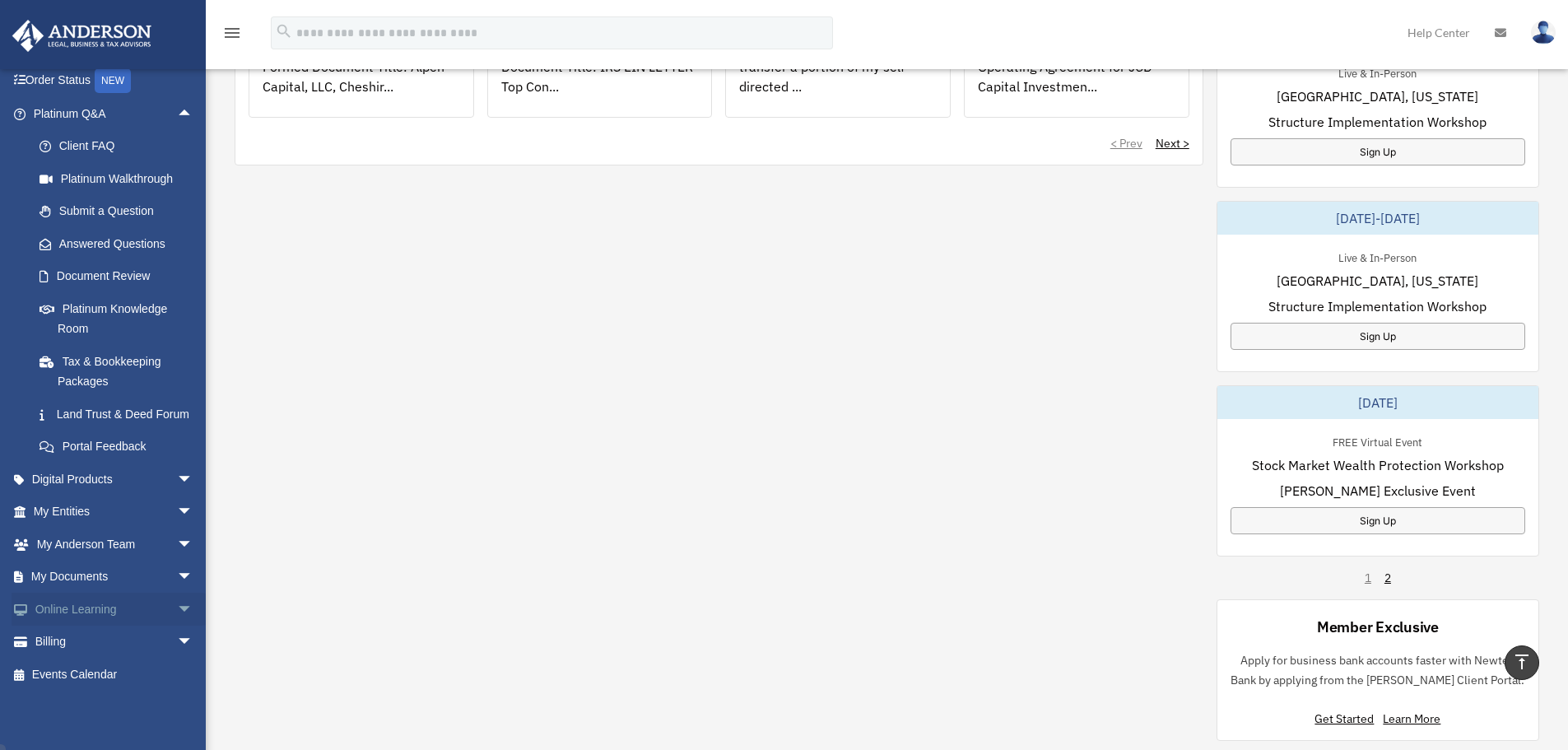
click at [177, 606] on span "arrow_drop_down" at bounding box center [193, 610] width 33 height 34
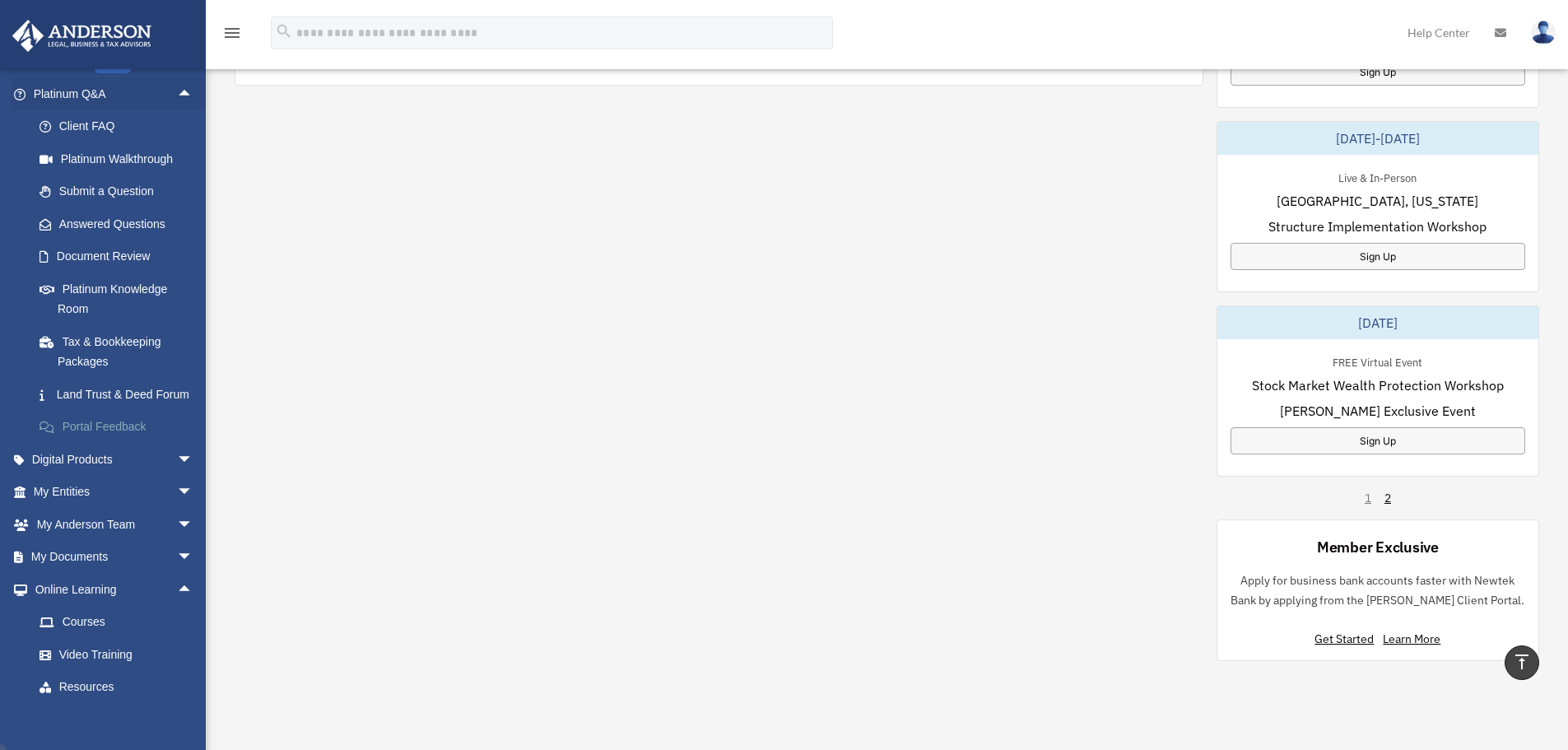
scroll to position [988, 0]
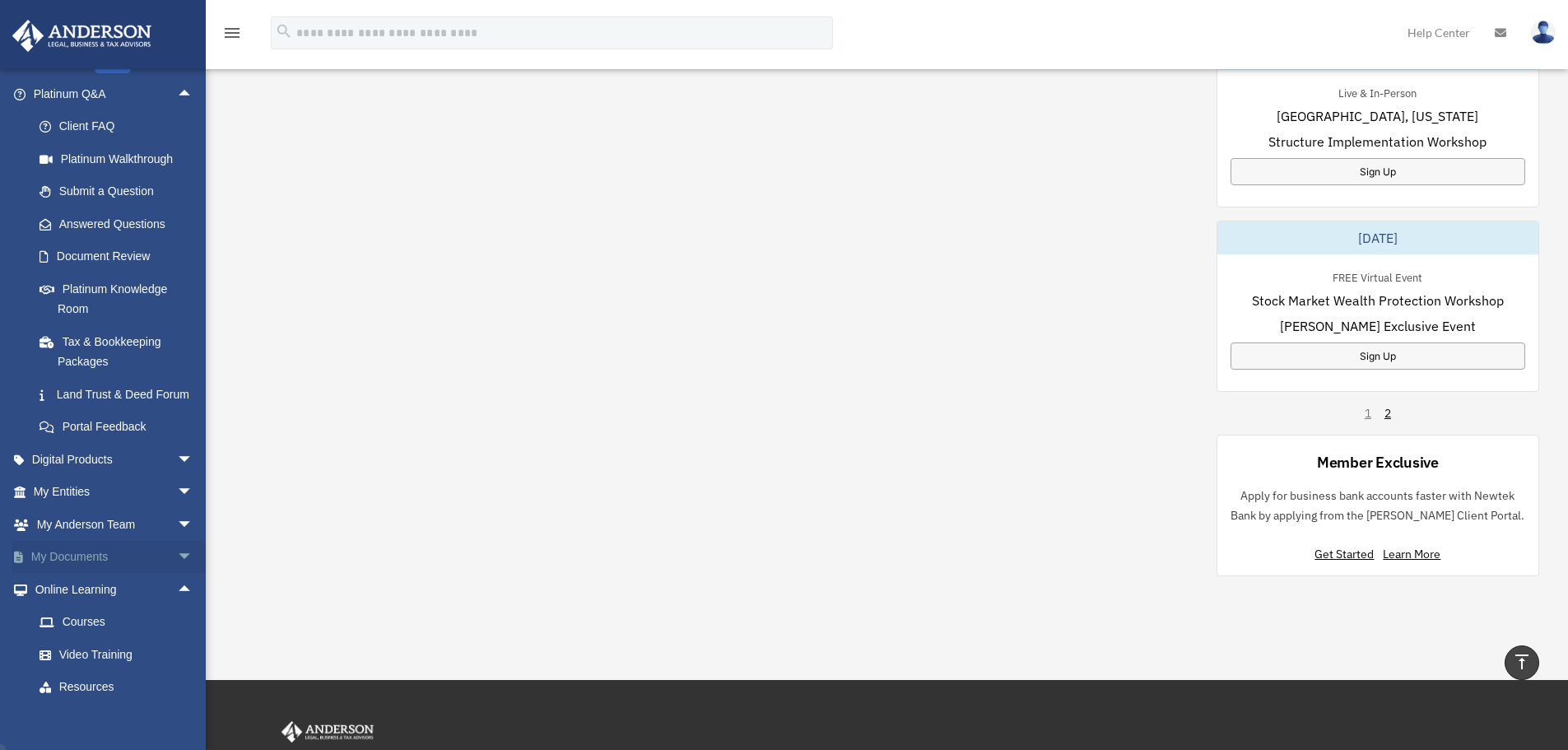
click at [177, 575] on span "arrow_drop_down" at bounding box center [193, 558] width 33 height 34
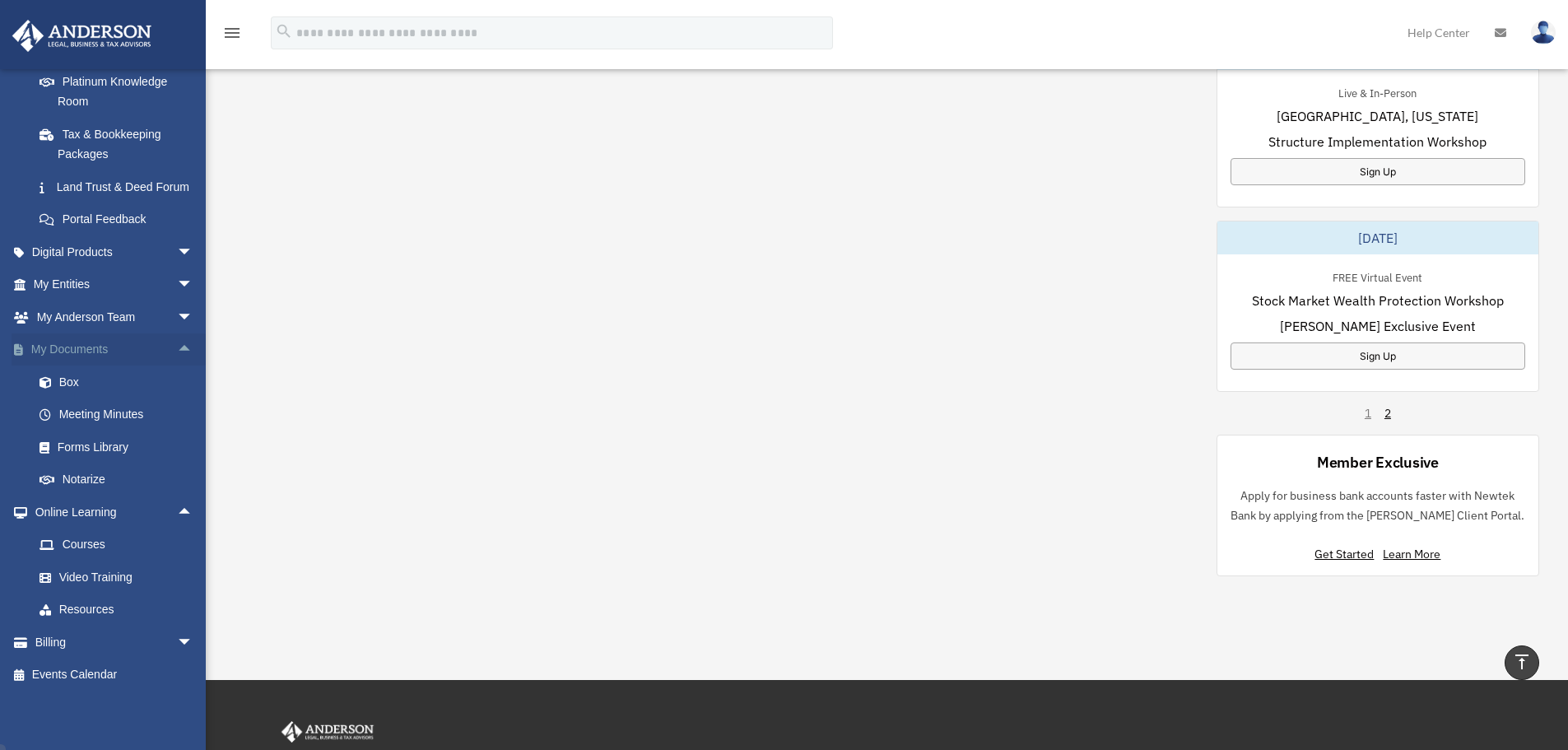
scroll to position [1071, 0]
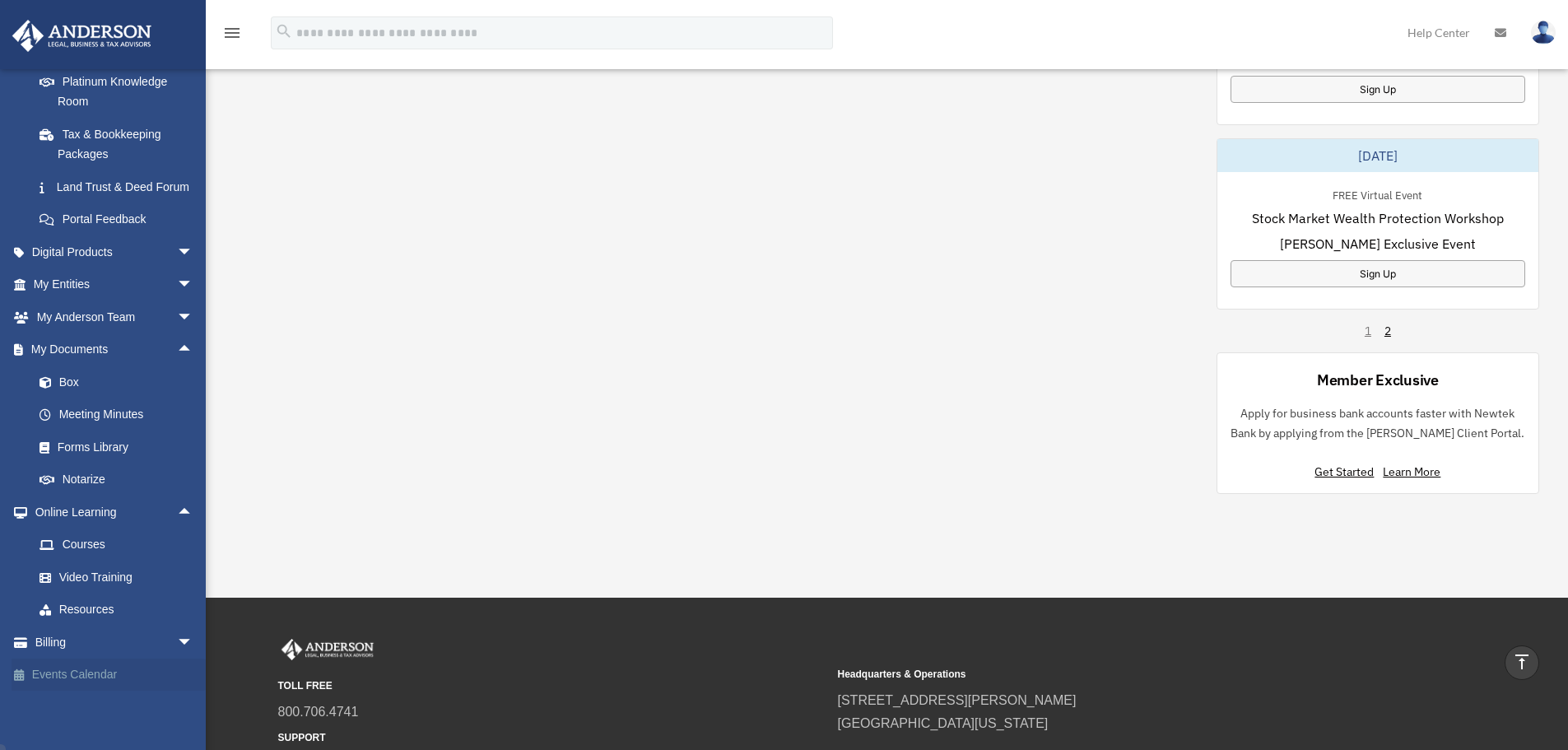
click at [167, 681] on link "Events Calendar" at bounding box center [115, 675] width 207 height 33
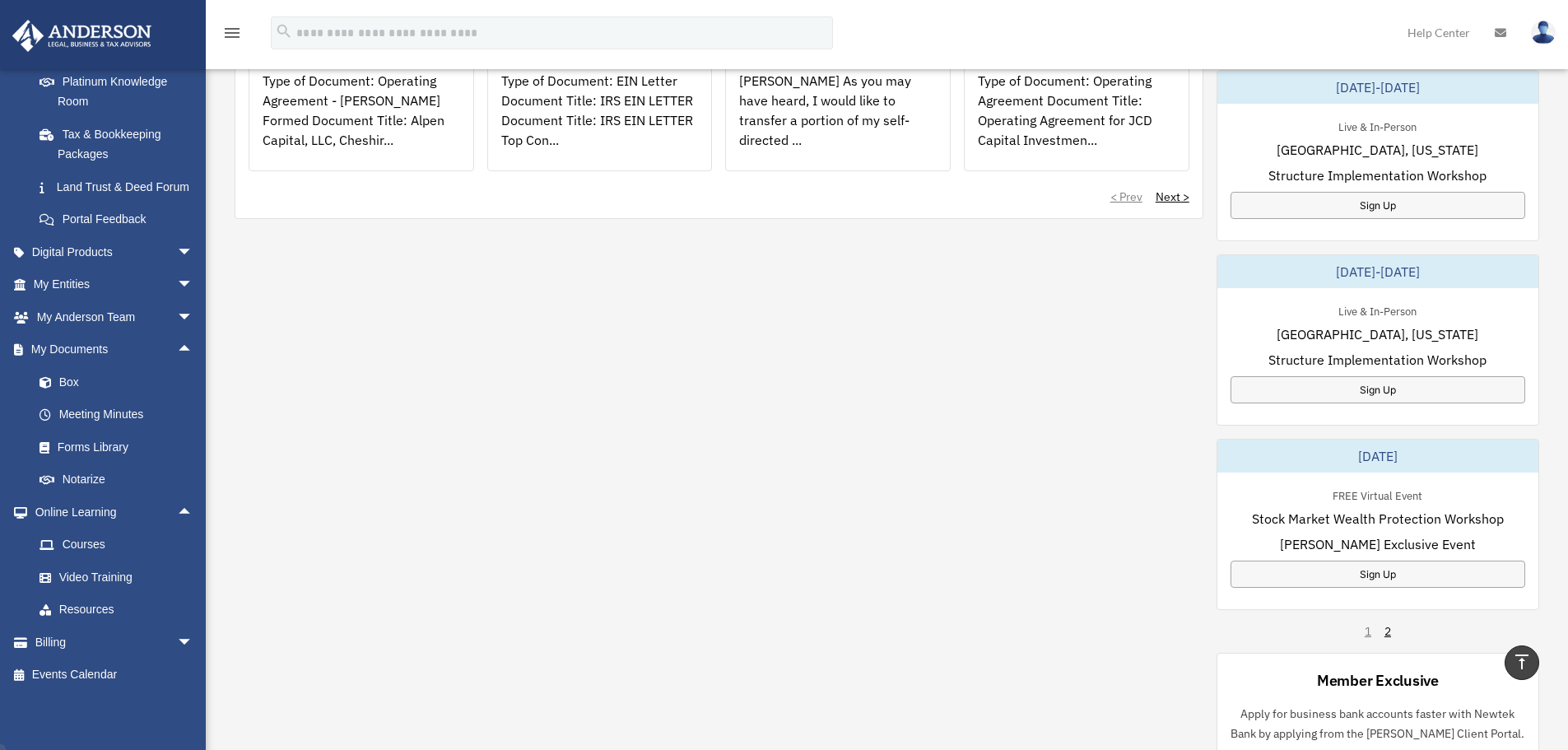
scroll to position [494, 0]
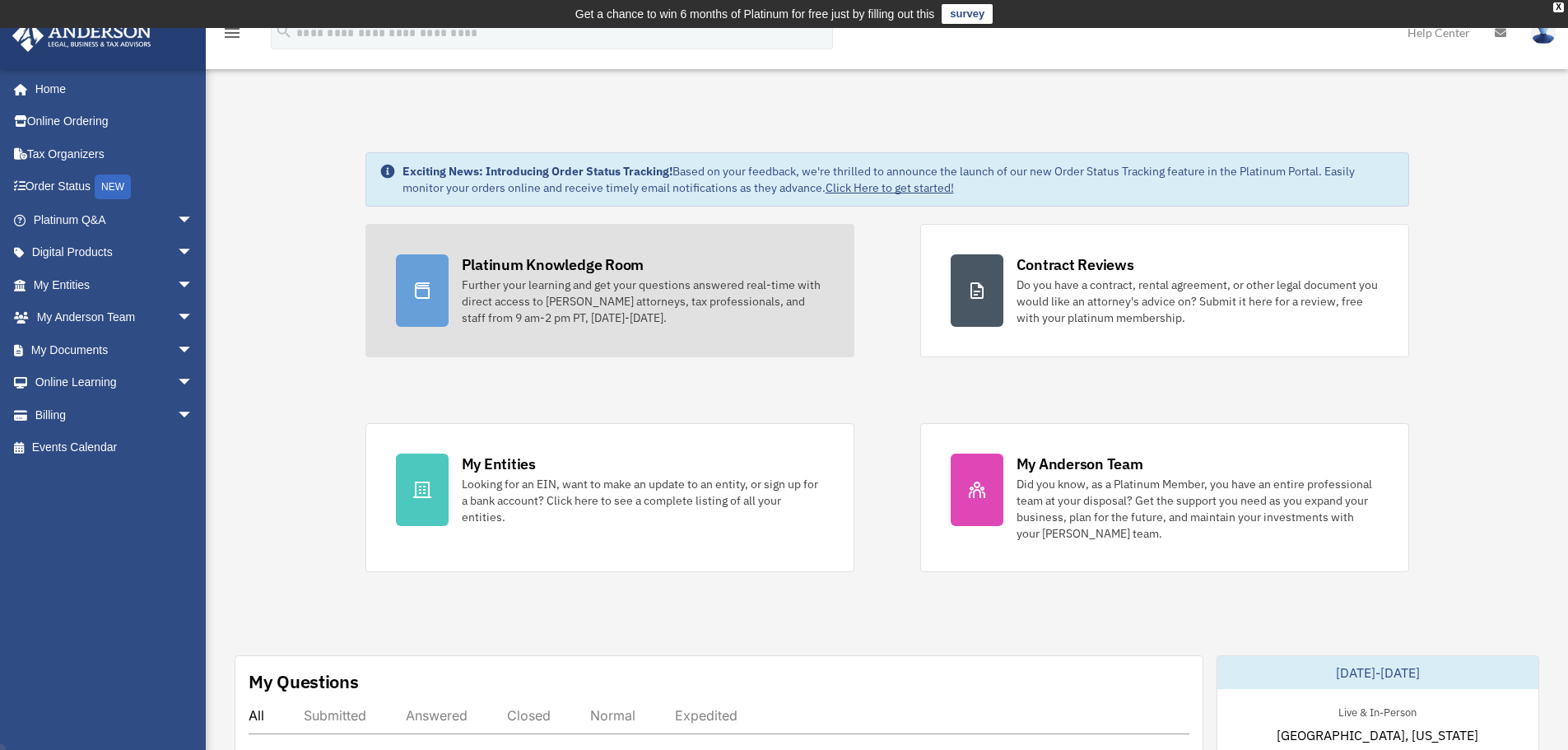
click at [684, 301] on div "Further your learning and get your questions answered real-time with direct acc…" at bounding box center [642, 302] width 362 height 50
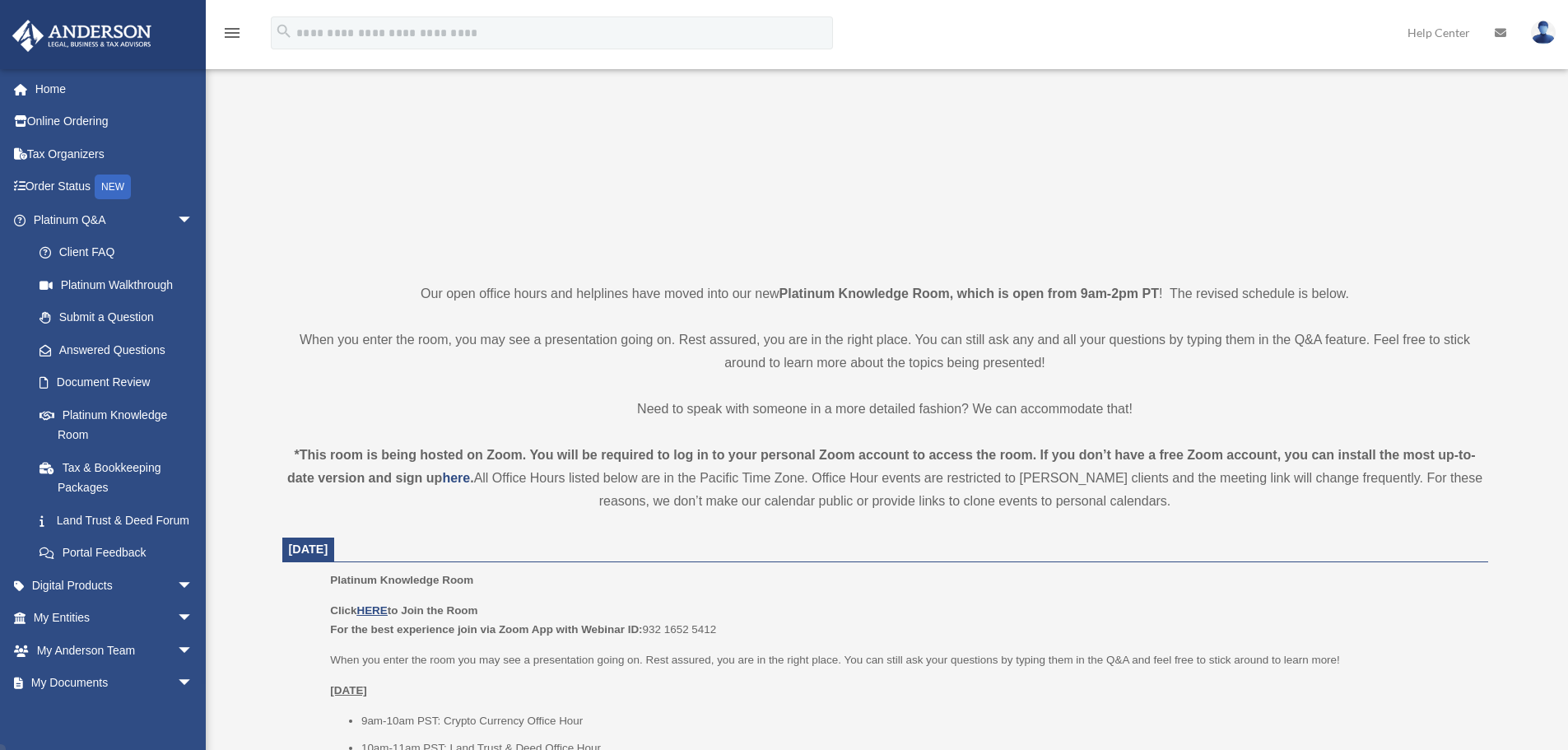
scroll to position [659, 0]
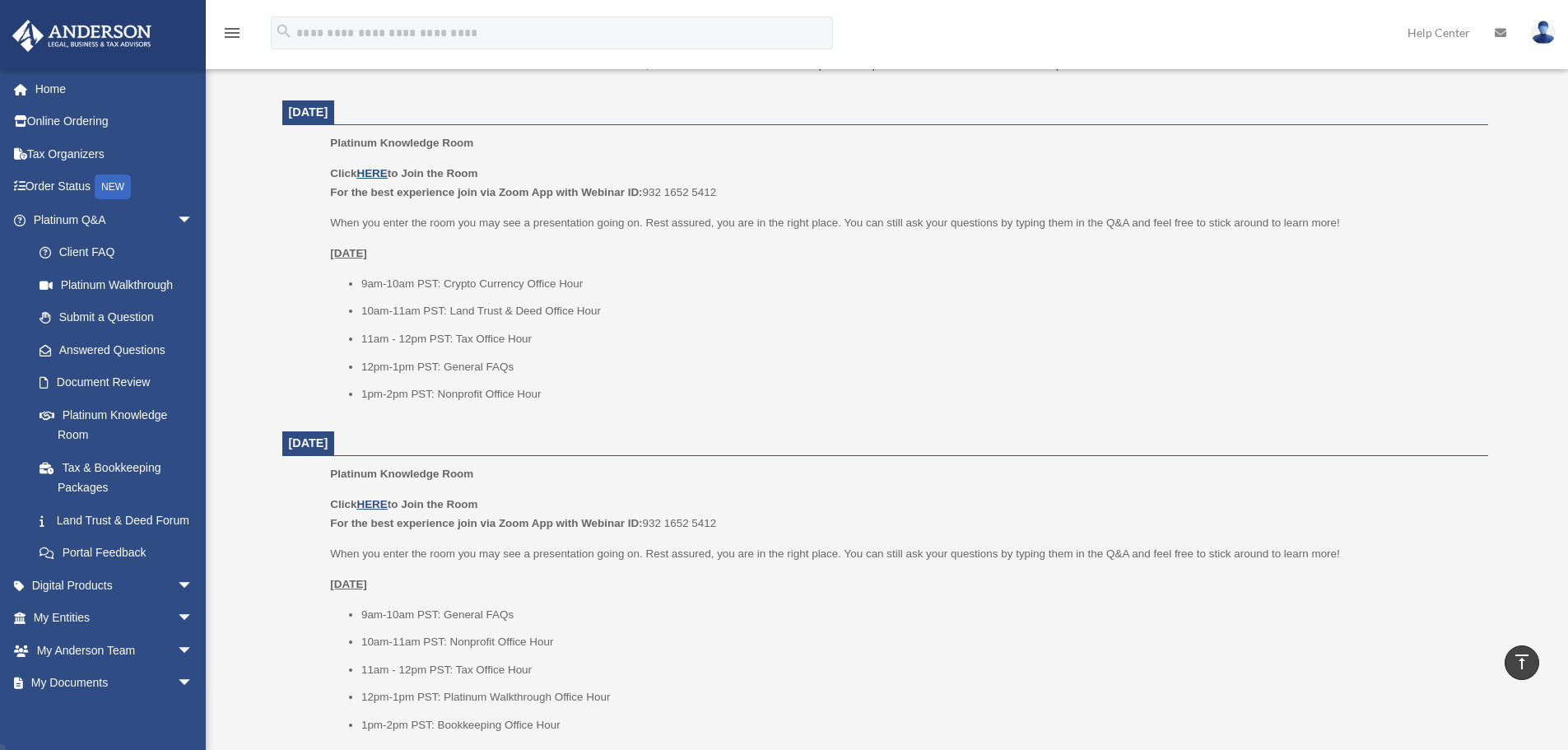
click at [376, 167] on u "HERE" at bounding box center [371, 173] width 31 height 12
